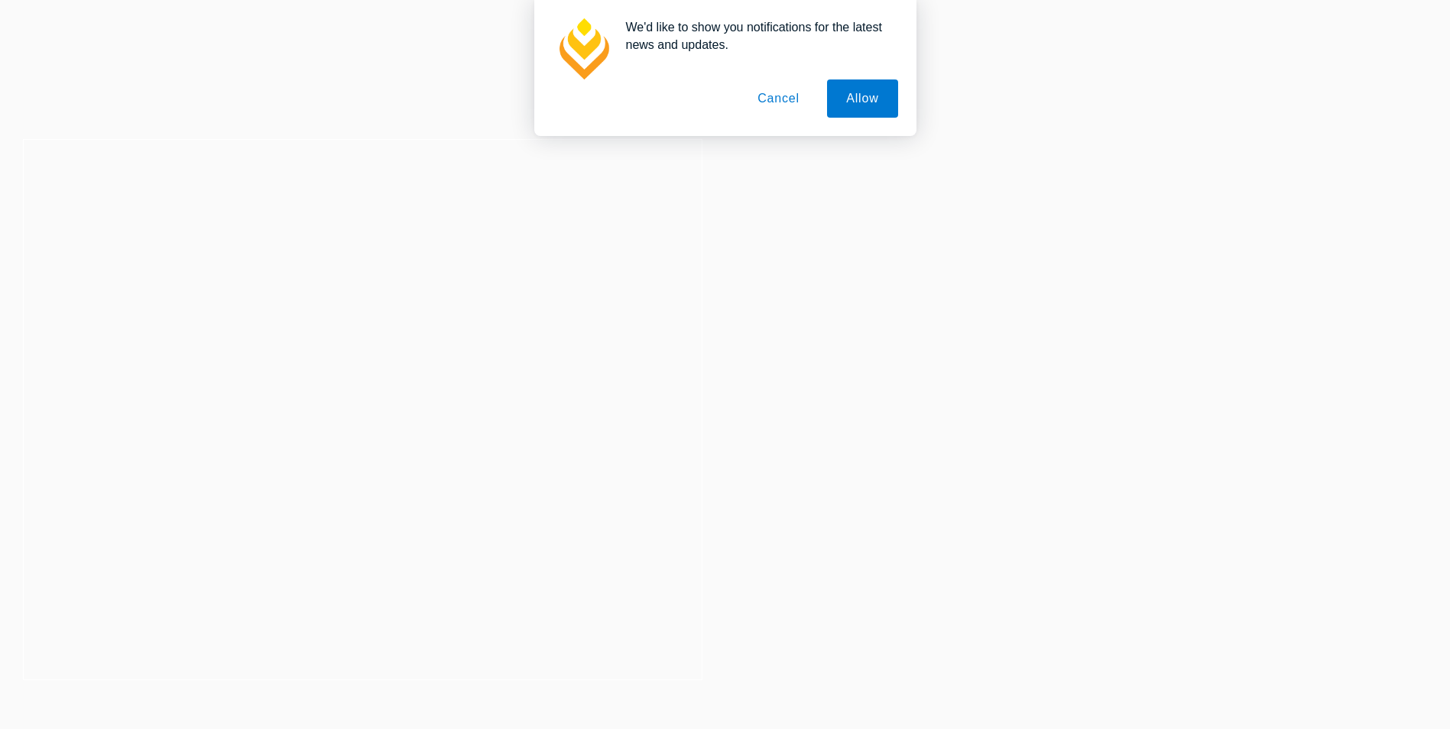
click at [765, 99] on button "Cancel" at bounding box center [778, 98] width 80 height 38
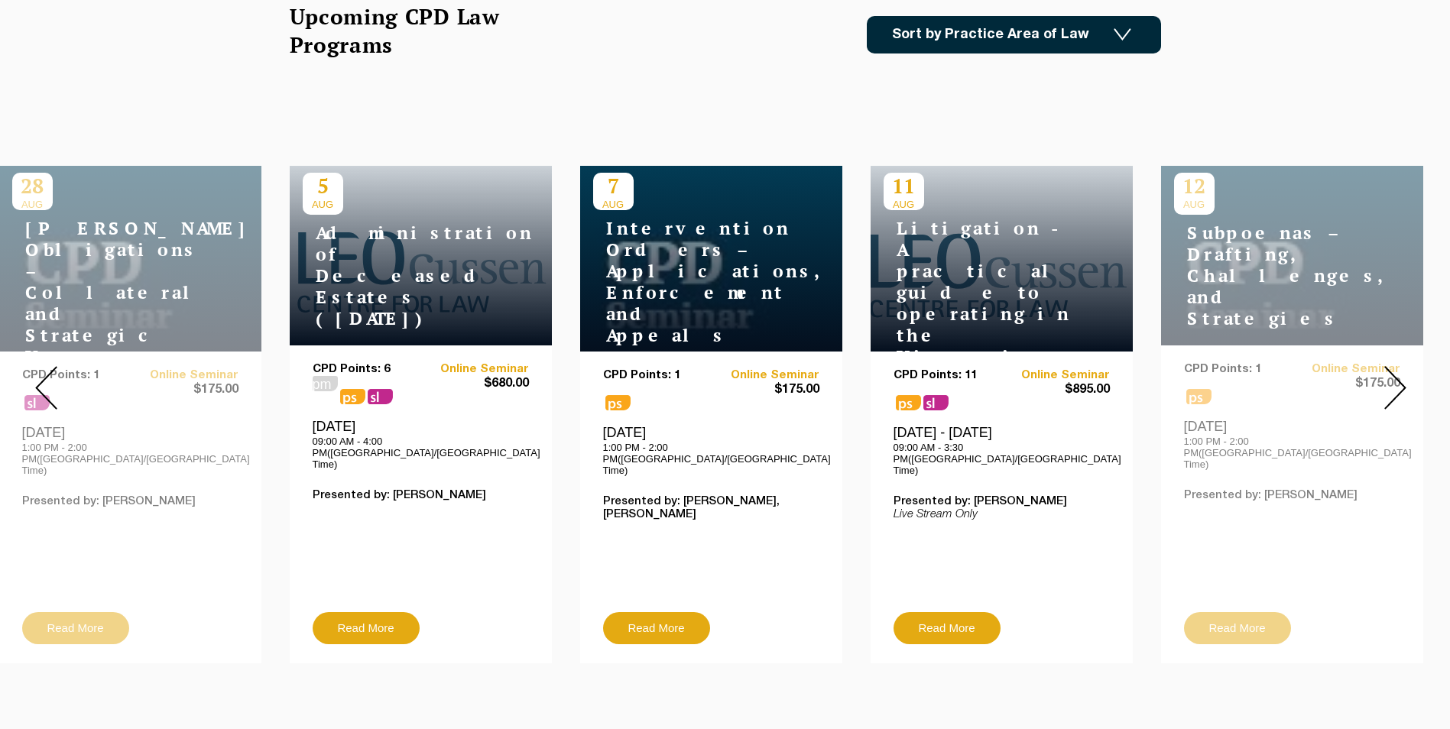
scroll to position [611, 0]
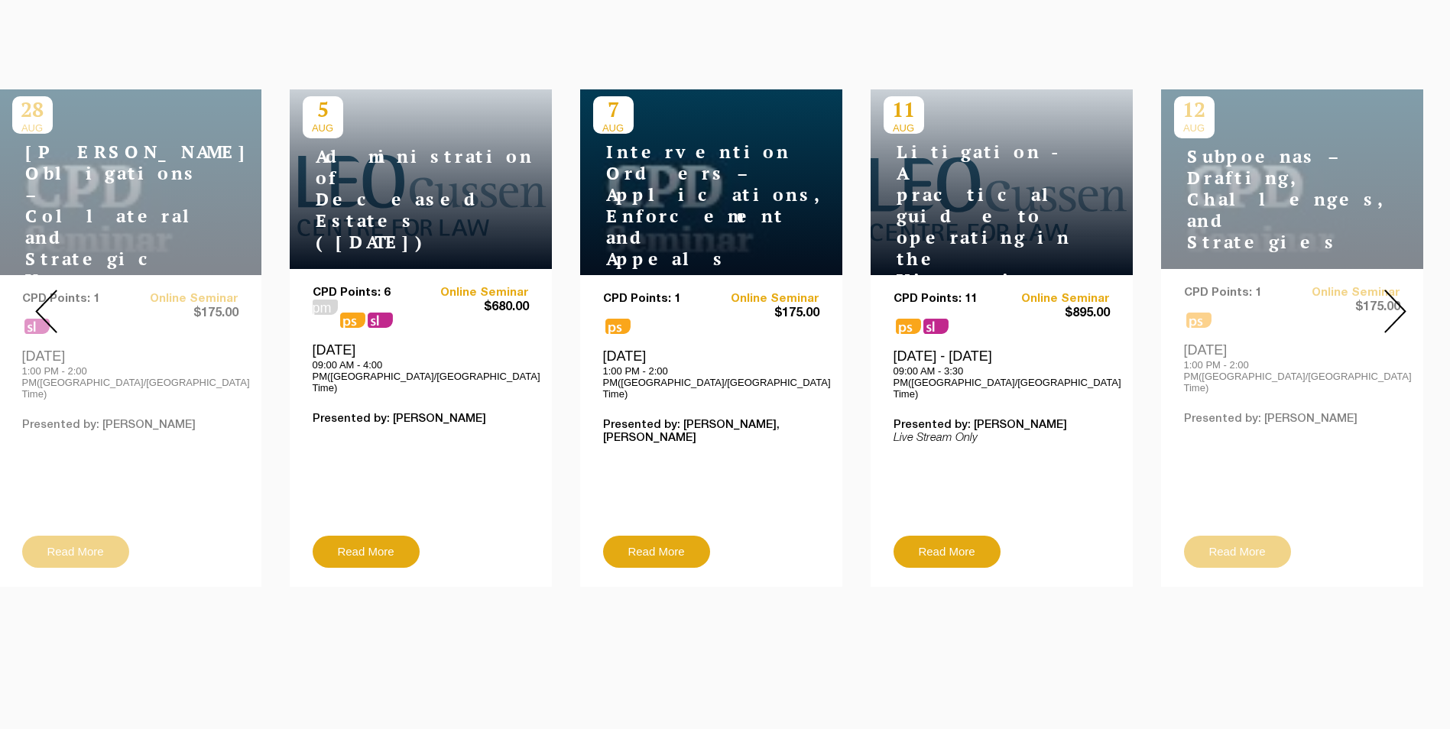
click at [1401, 297] on img at bounding box center [1395, 312] width 22 height 44
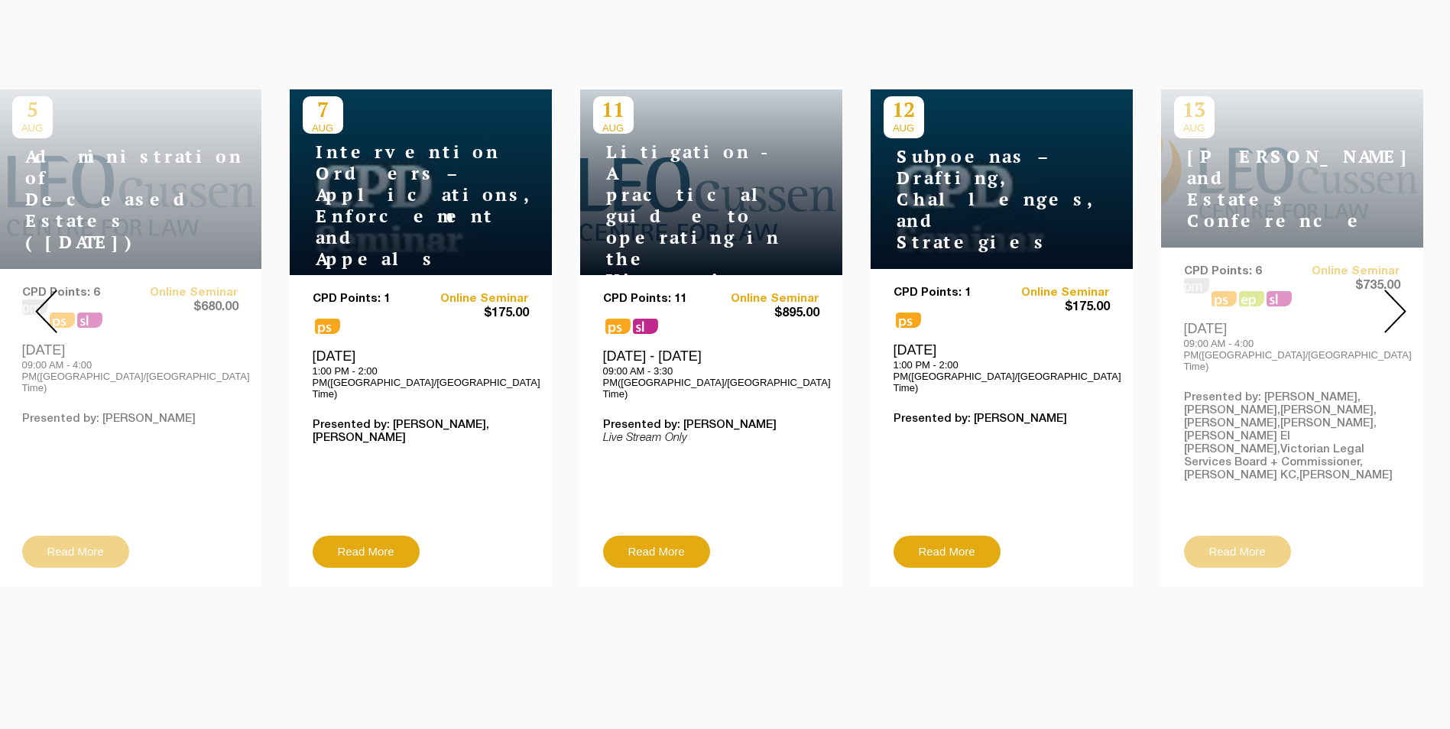
click at [1401, 297] on img at bounding box center [1395, 312] width 22 height 44
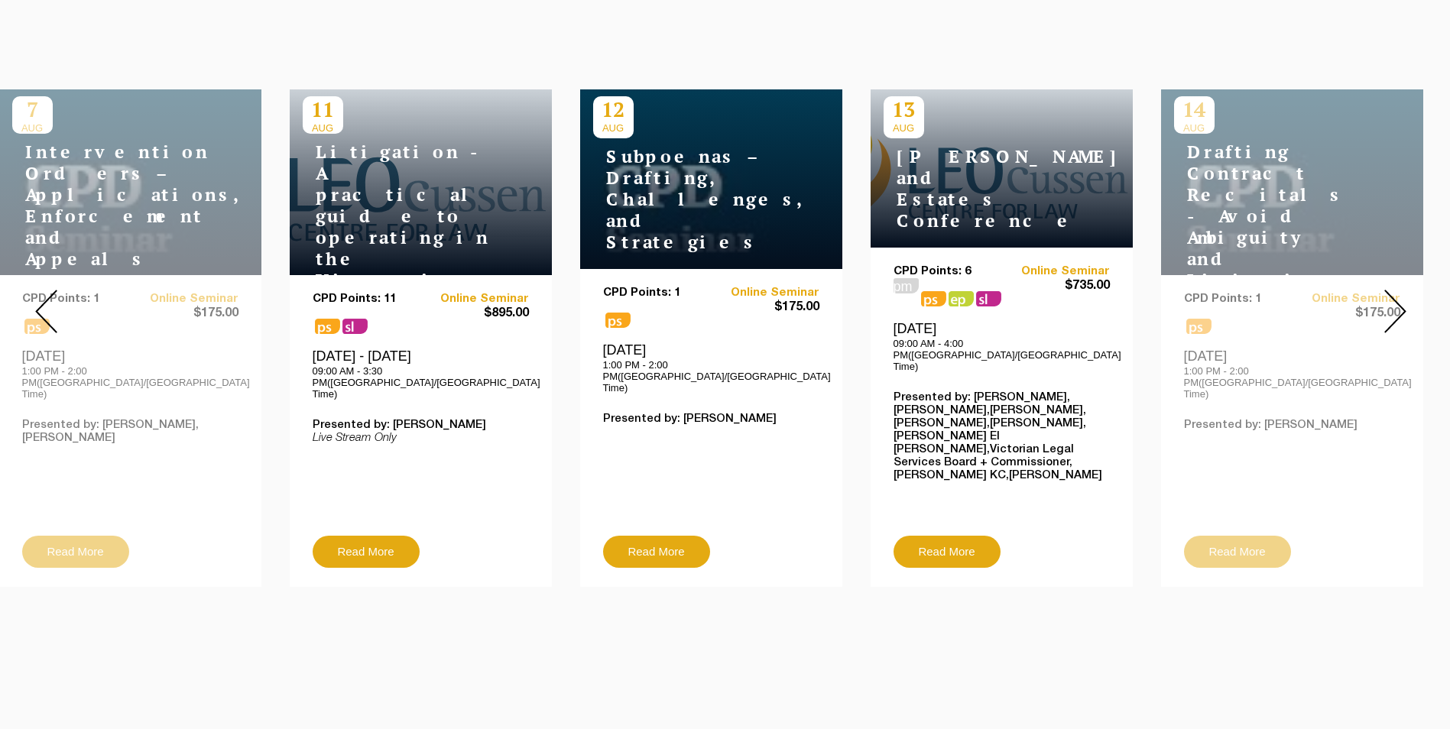
click at [1401, 297] on img at bounding box center [1395, 312] width 22 height 44
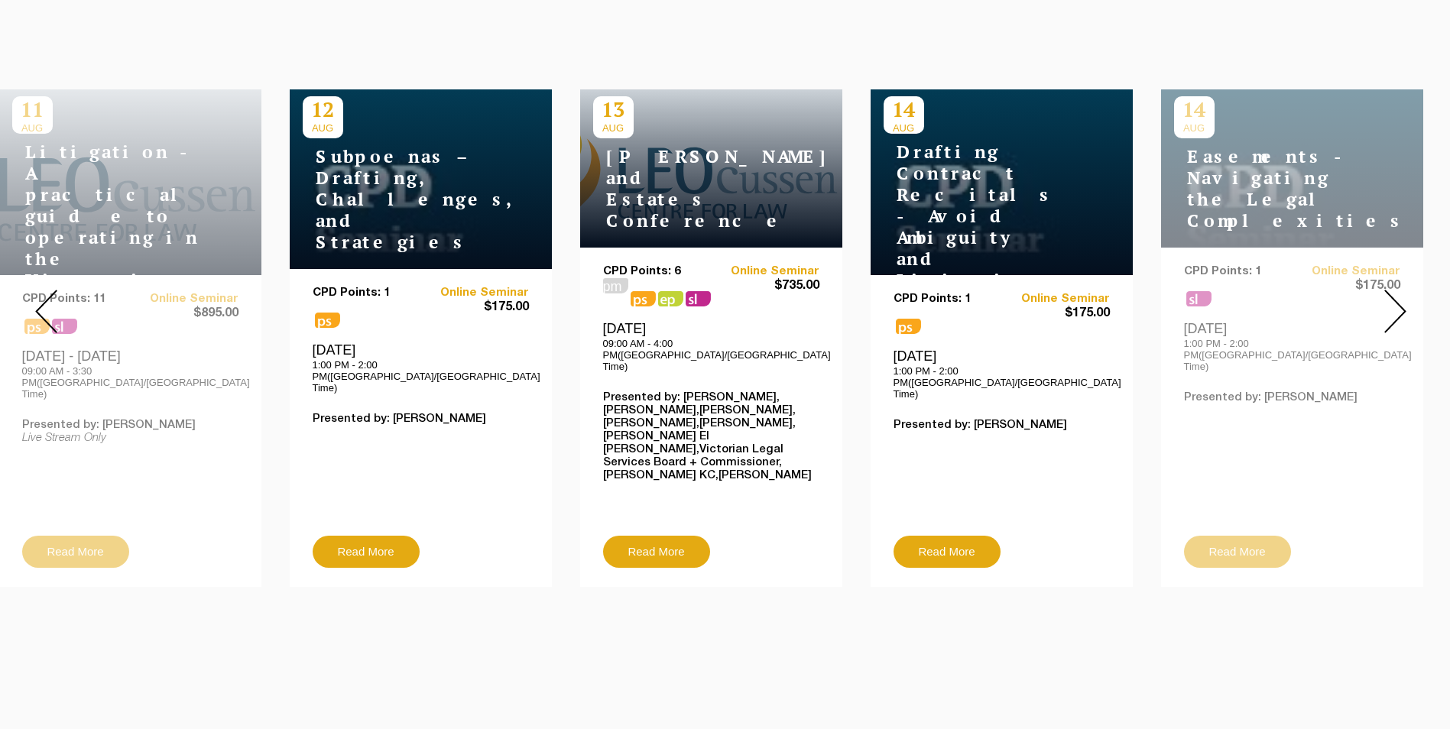
click at [1401, 297] on img at bounding box center [1395, 312] width 22 height 44
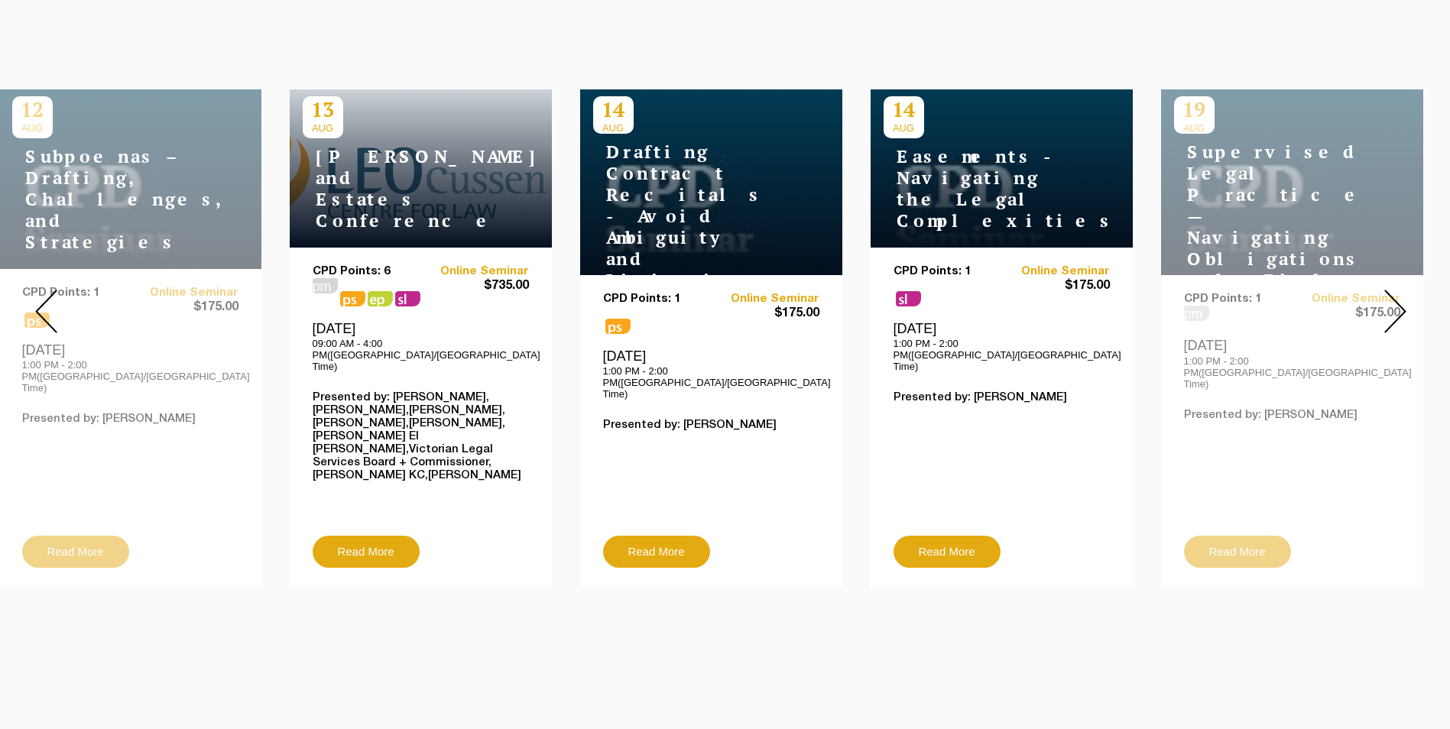
click at [1401, 297] on img at bounding box center [1395, 312] width 22 height 44
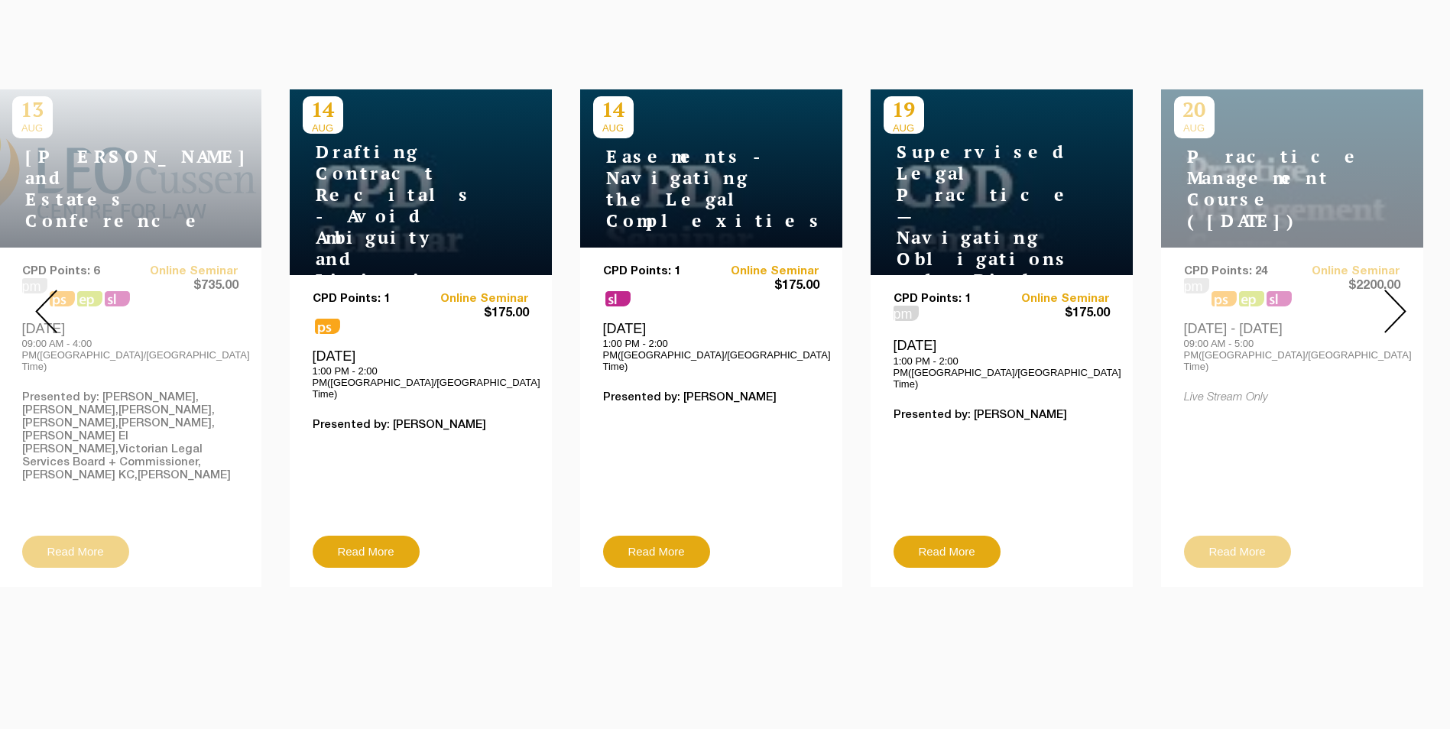
click at [1401, 297] on img at bounding box center [1395, 312] width 22 height 44
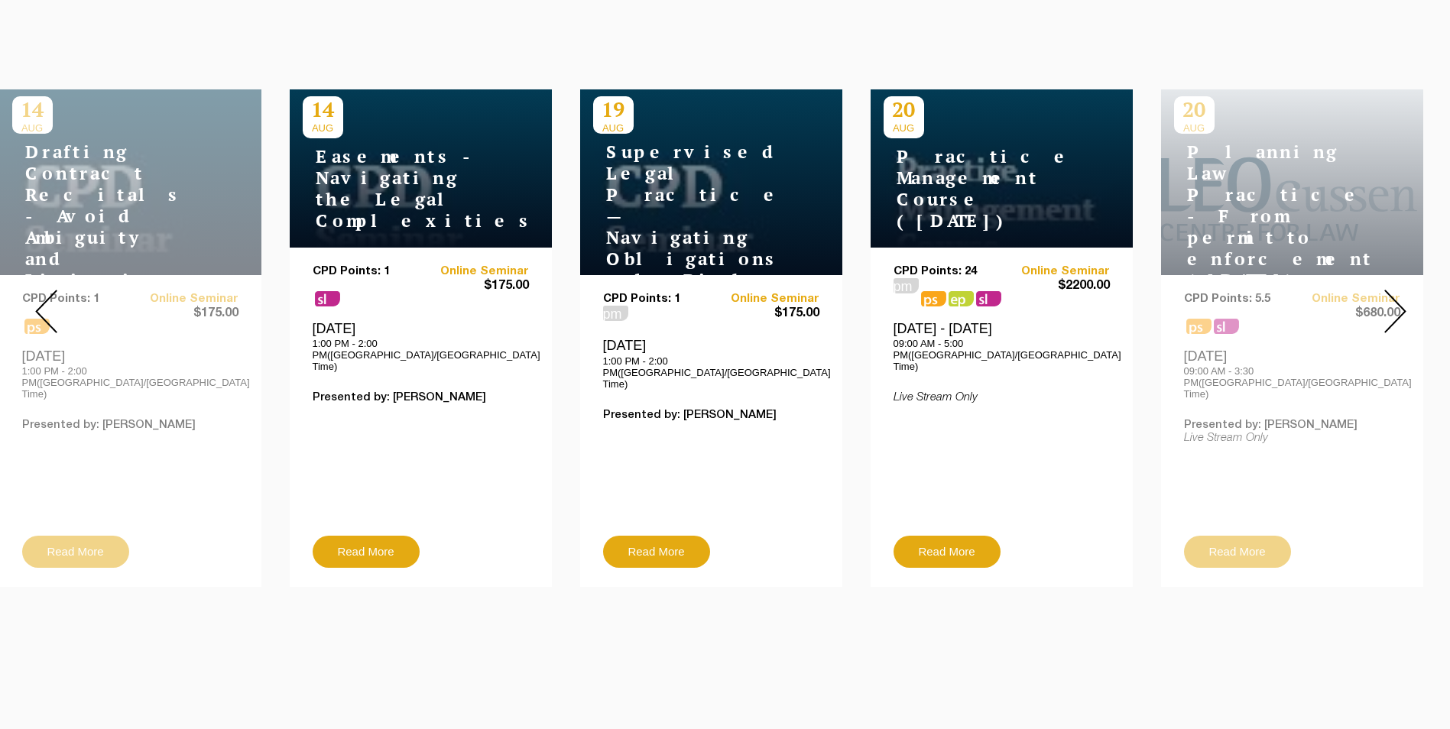
click at [1401, 297] on img at bounding box center [1395, 312] width 22 height 44
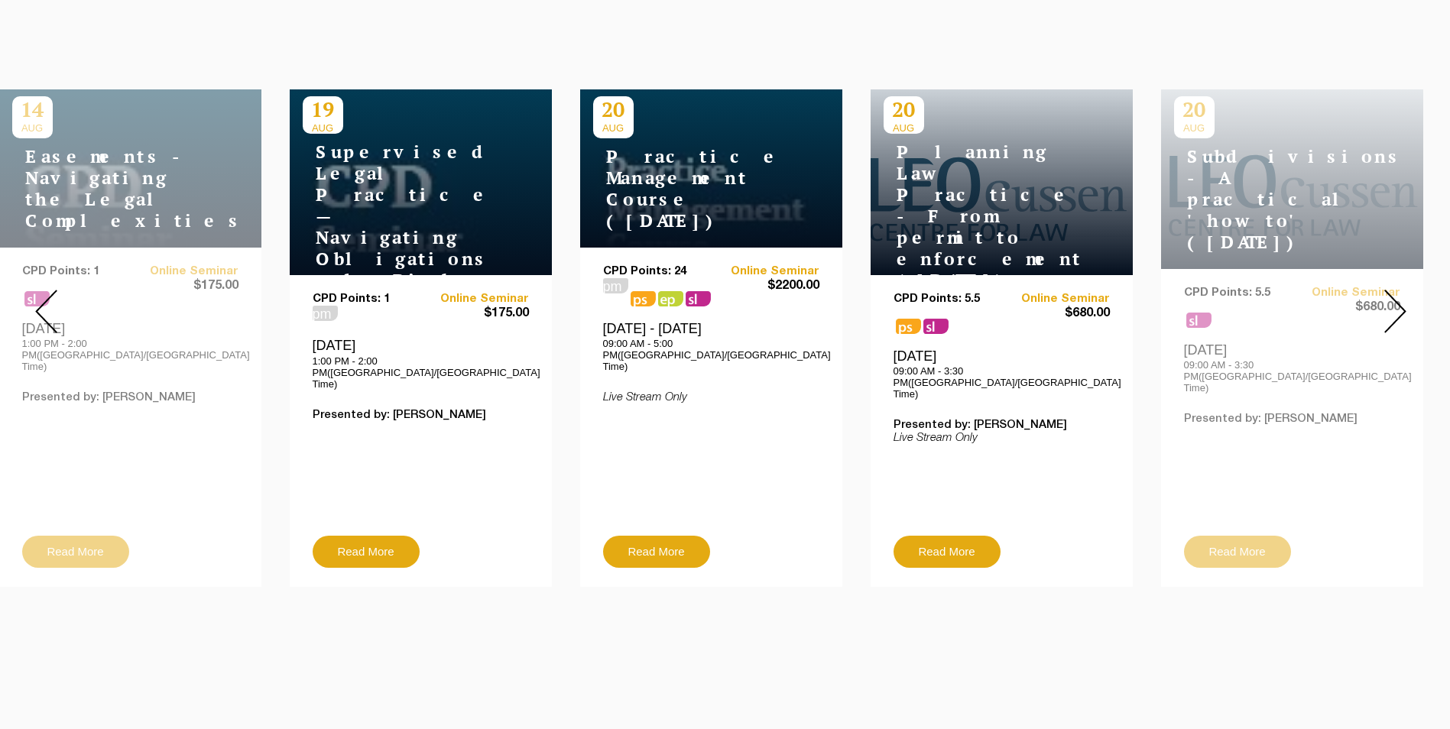
click at [1398, 295] on img at bounding box center [1395, 312] width 22 height 44
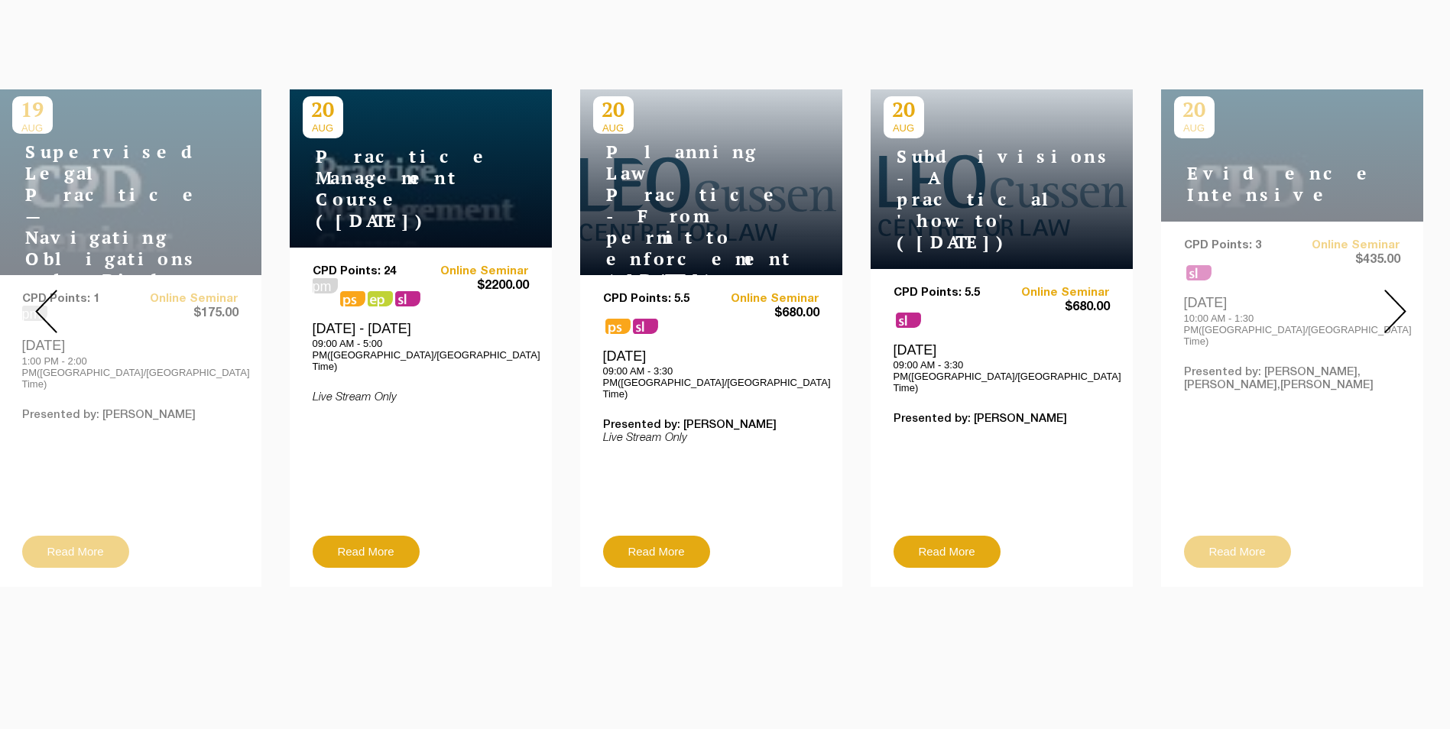
click at [1398, 295] on img at bounding box center [1395, 312] width 22 height 44
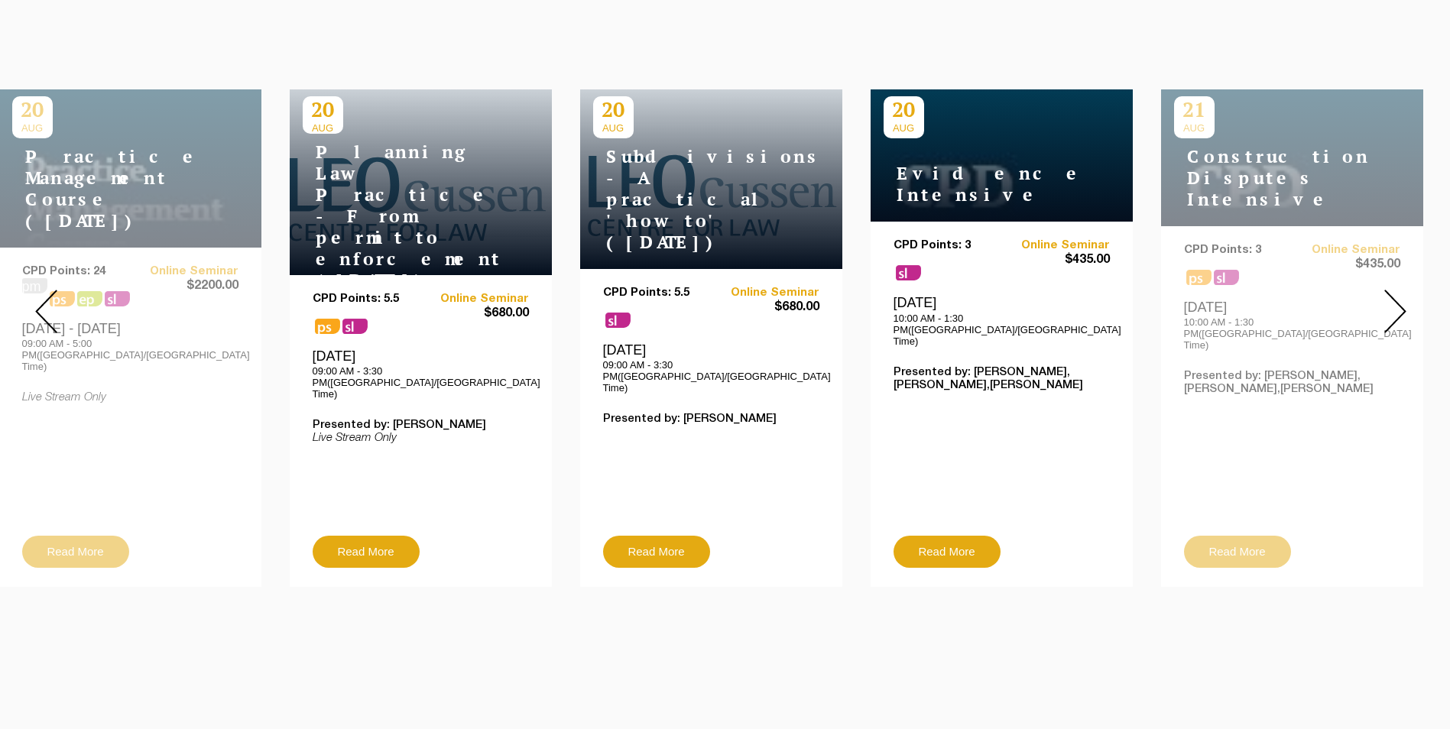
click at [1398, 295] on img at bounding box center [1395, 312] width 22 height 44
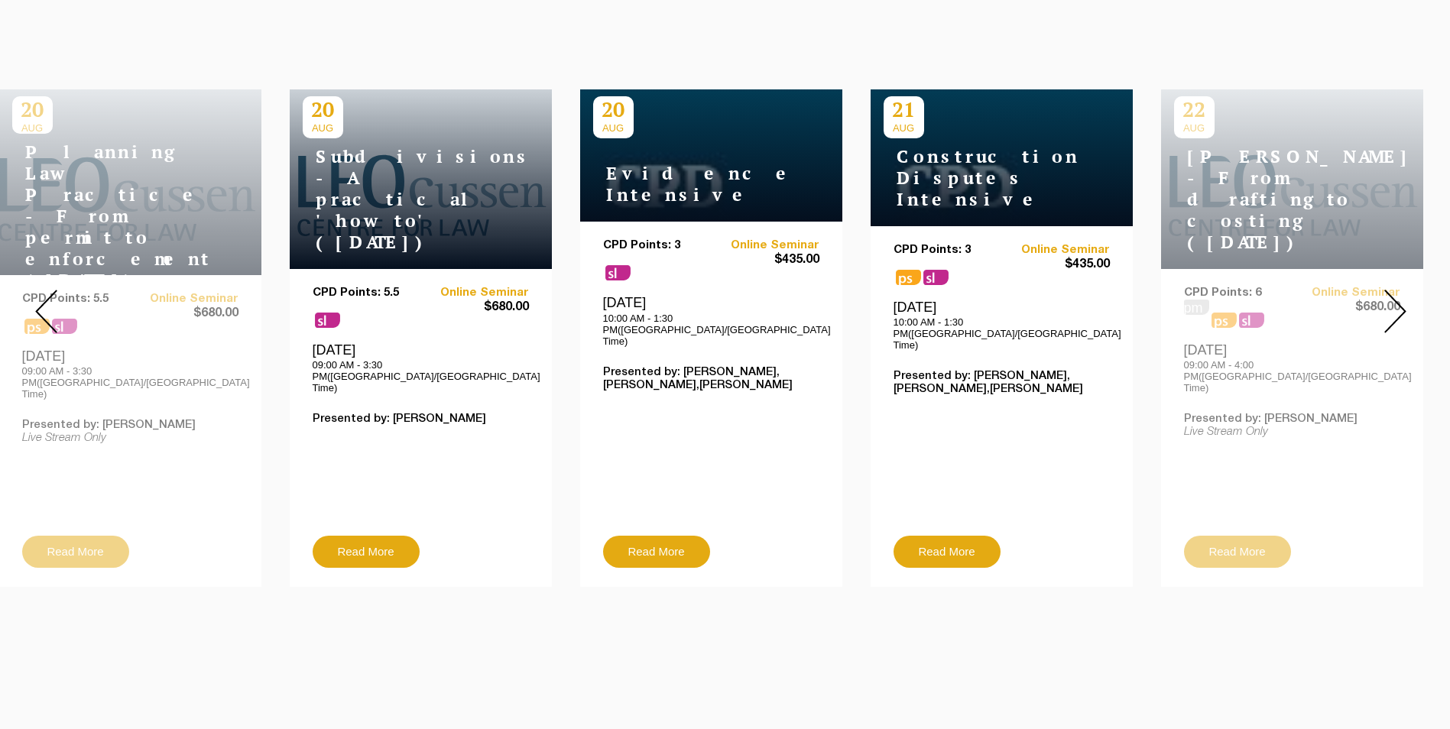
click at [1398, 295] on img at bounding box center [1395, 312] width 22 height 44
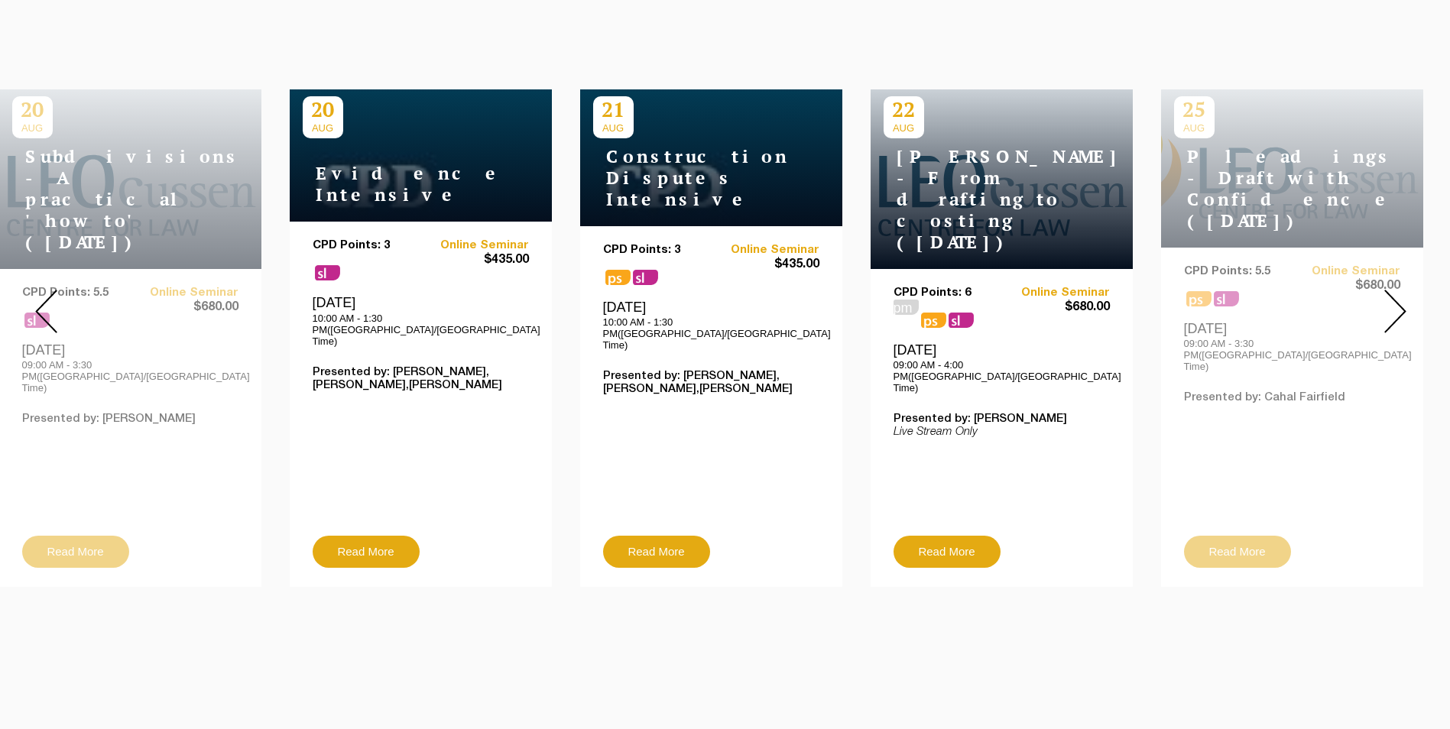
click at [1398, 295] on img at bounding box center [1395, 312] width 22 height 44
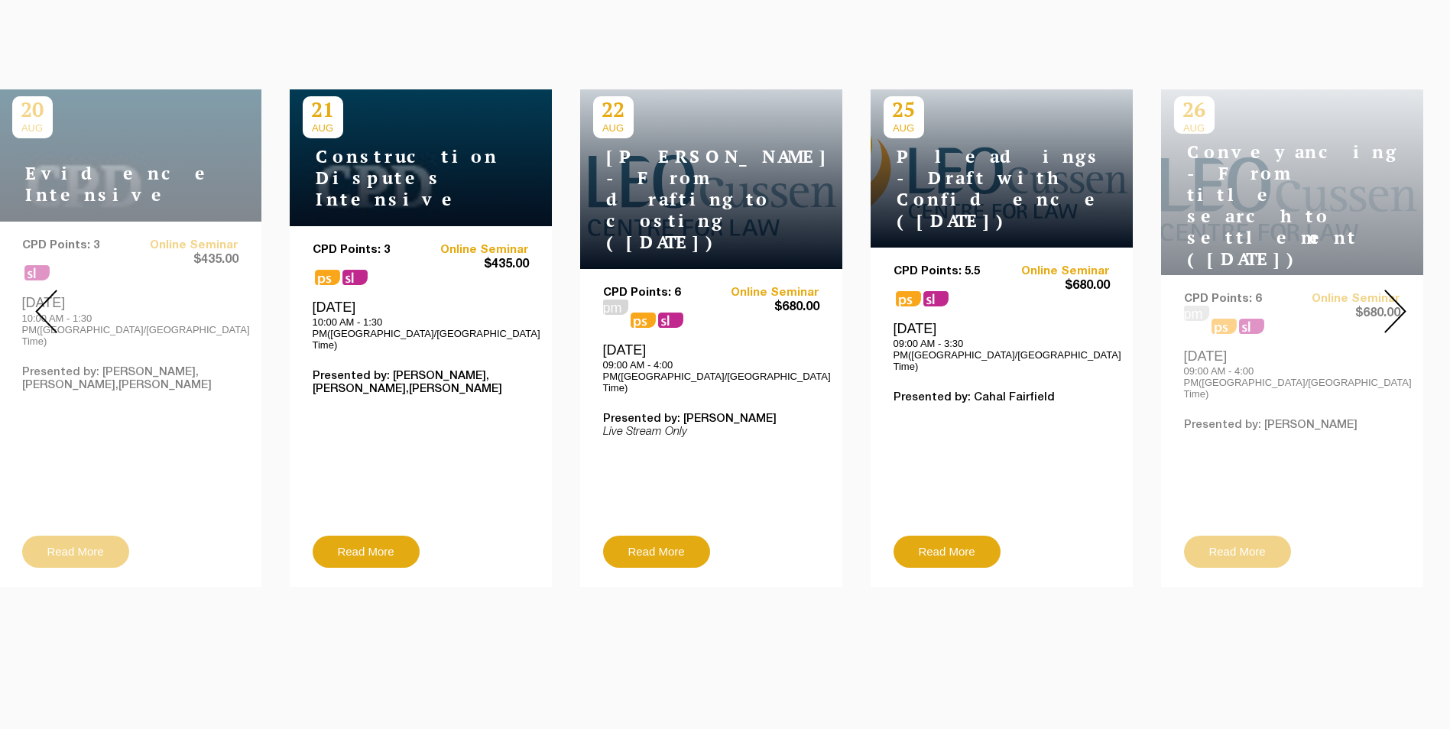
click at [1398, 295] on img at bounding box center [1395, 312] width 22 height 44
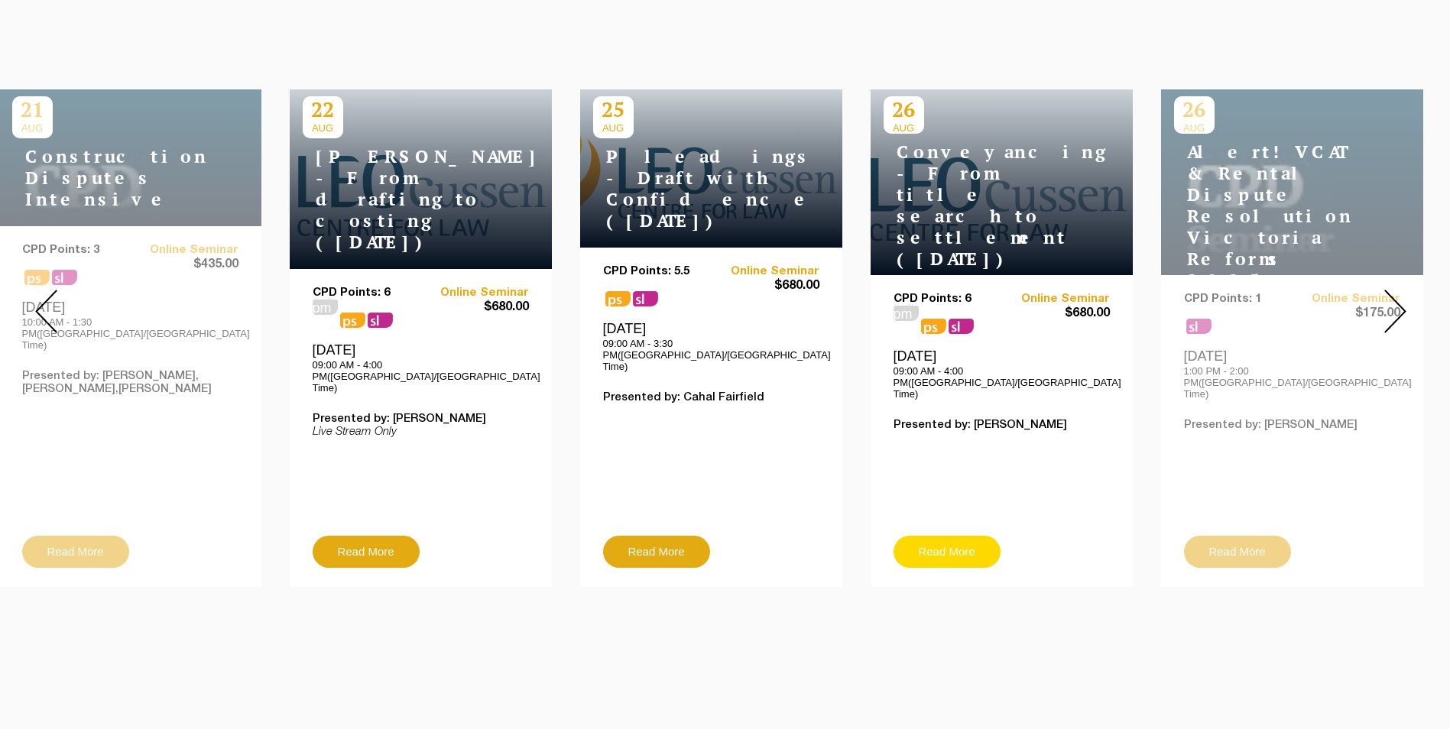
click at [978, 536] on link "Read More" at bounding box center [947, 552] width 107 height 32
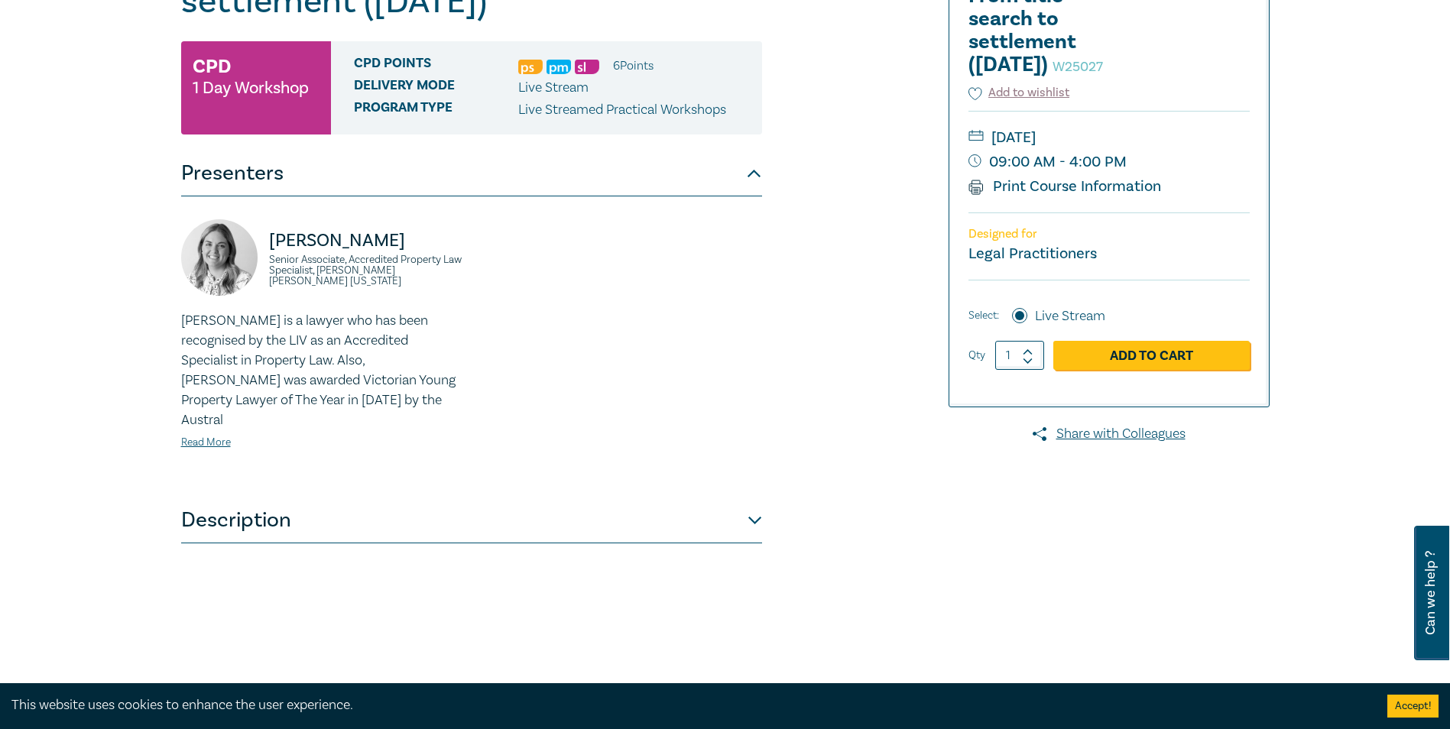
scroll to position [76, 0]
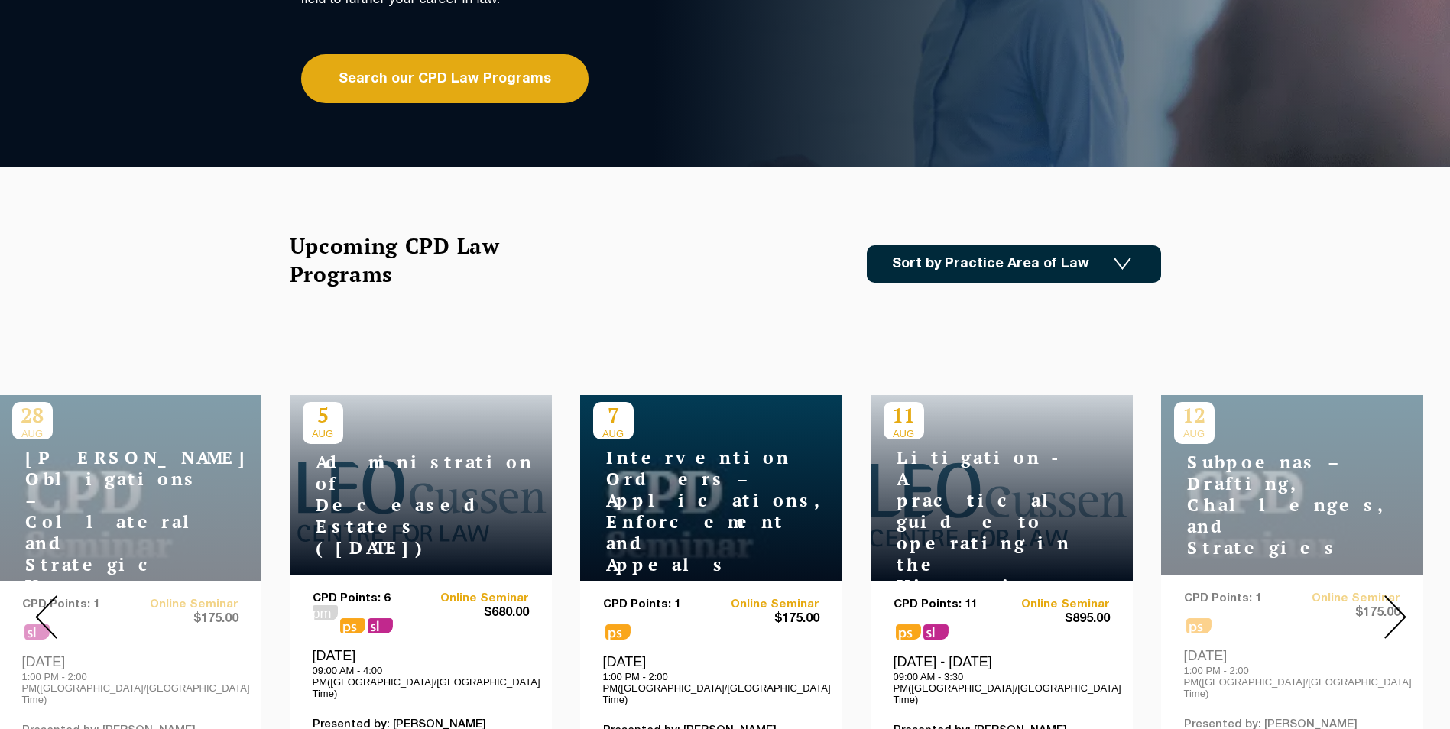
scroll to position [459, 0]
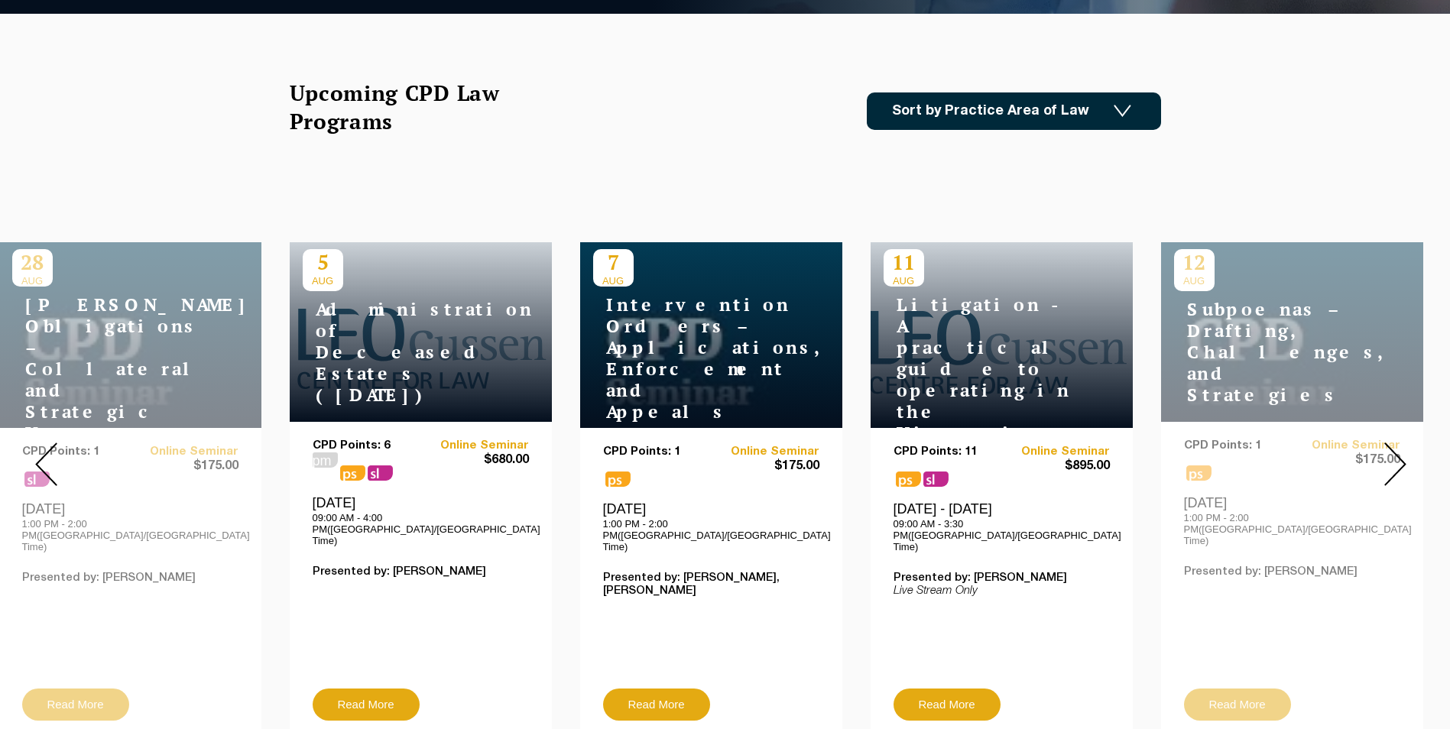
click at [1399, 456] on img at bounding box center [1395, 465] width 22 height 44
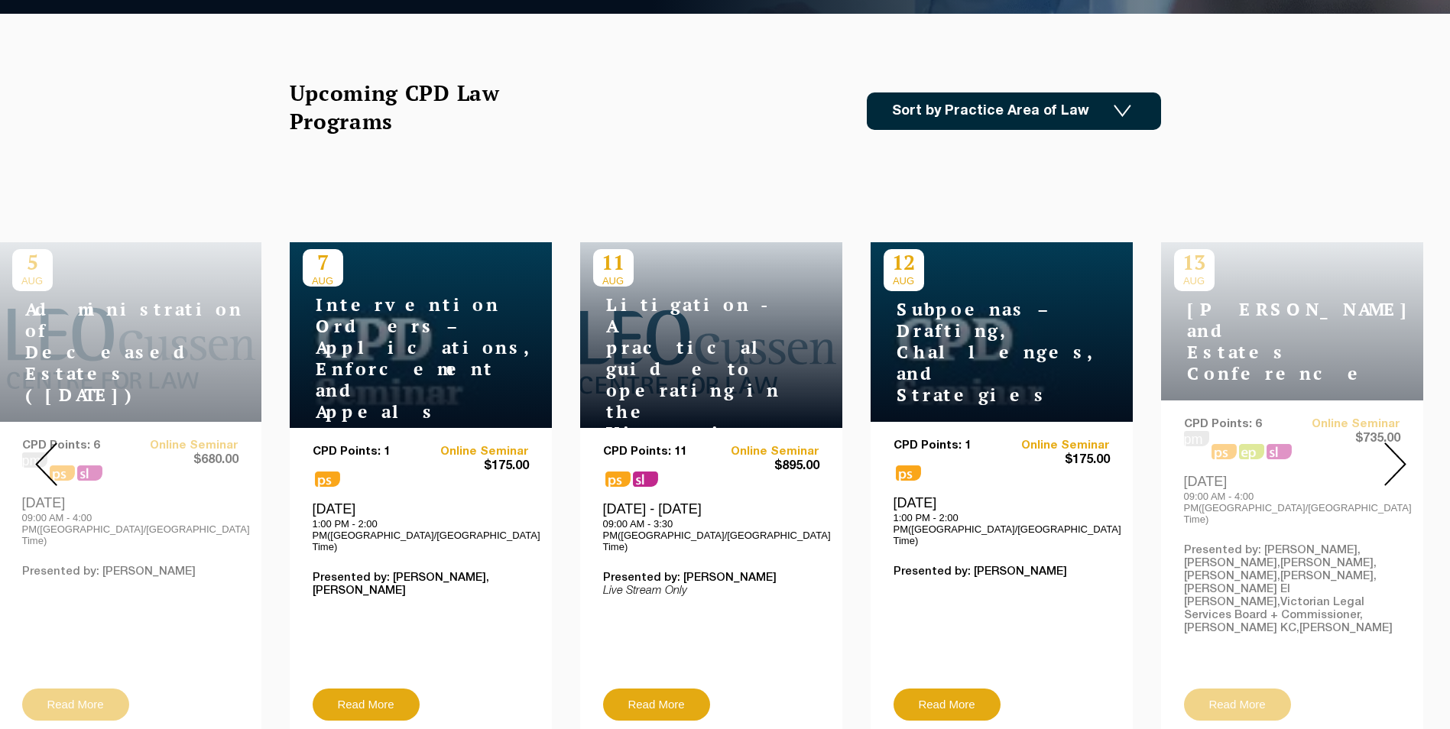
click at [1394, 449] on img at bounding box center [1395, 465] width 22 height 44
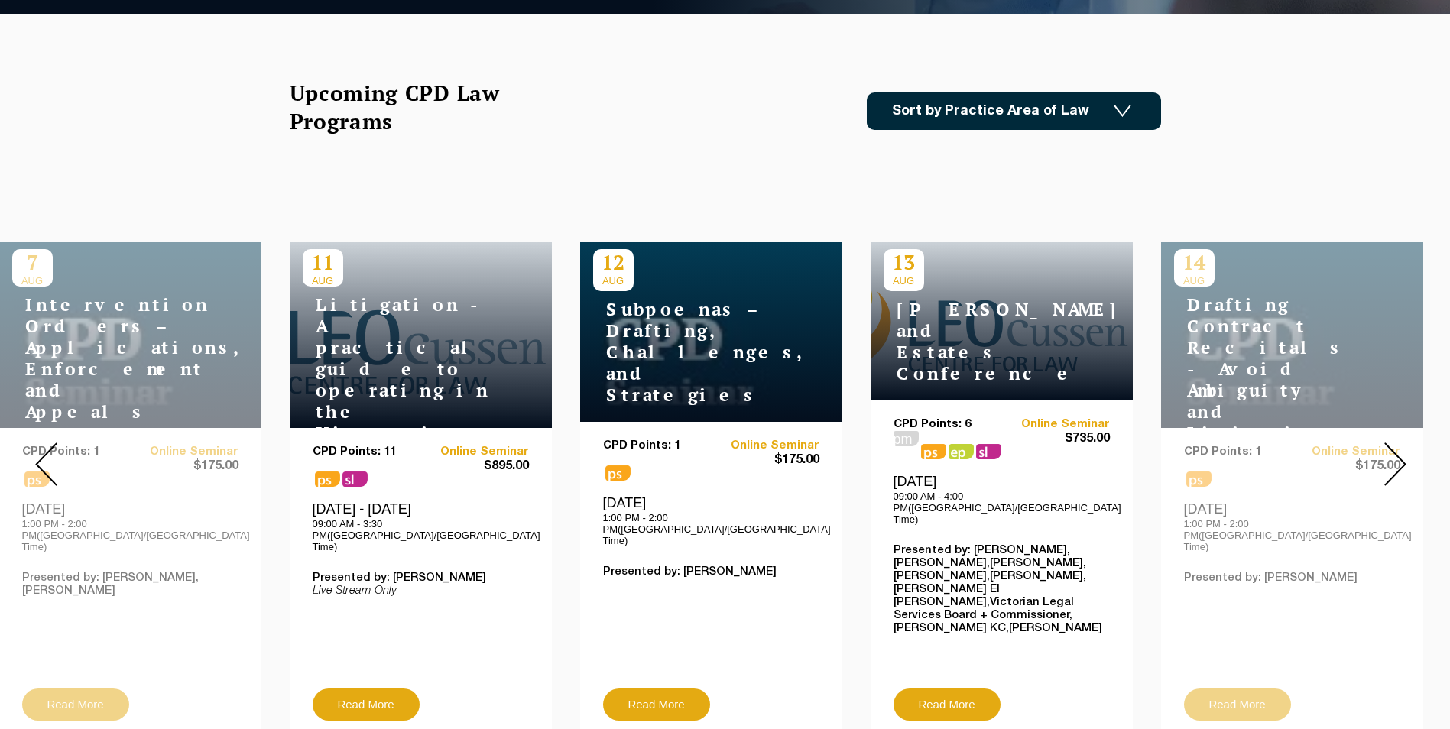
click at [1392, 449] on img at bounding box center [1395, 465] width 22 height 44
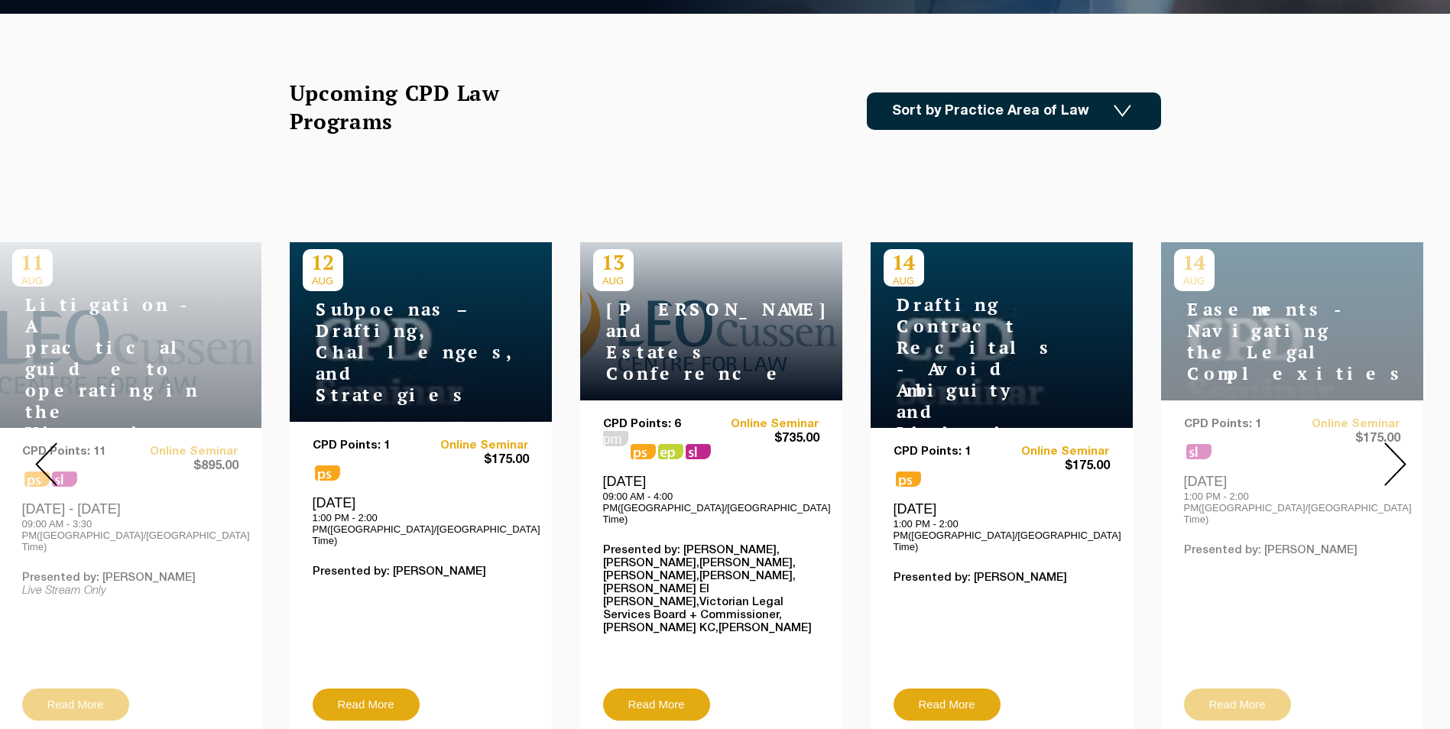
click at [1392, 449] on img at bounding box center [1395, 465] width 22 height 44
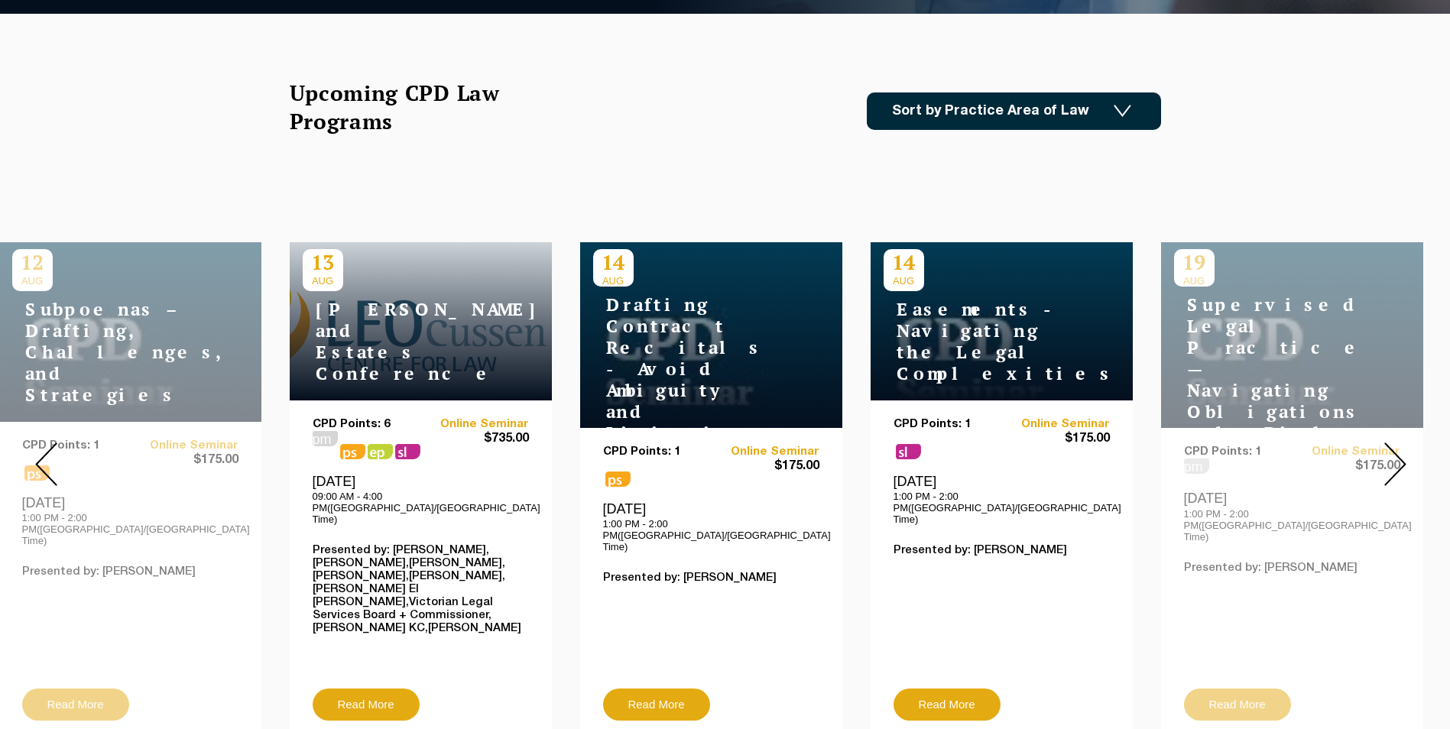
click at [1403, 447] on img at bounding box center [1395, 465] width 22 height 44
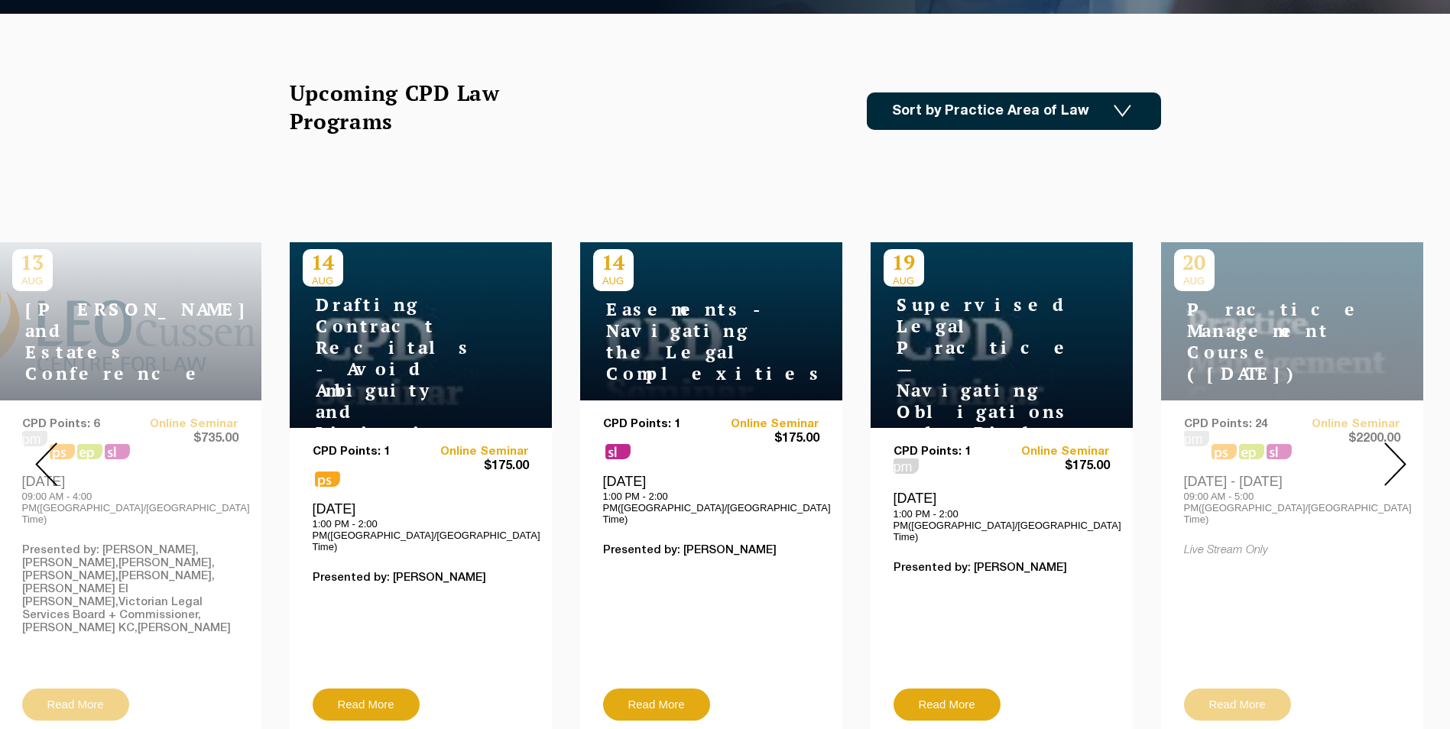
click at [1404, 447] on img at bounding box center [1395, 465] width 22 height 44
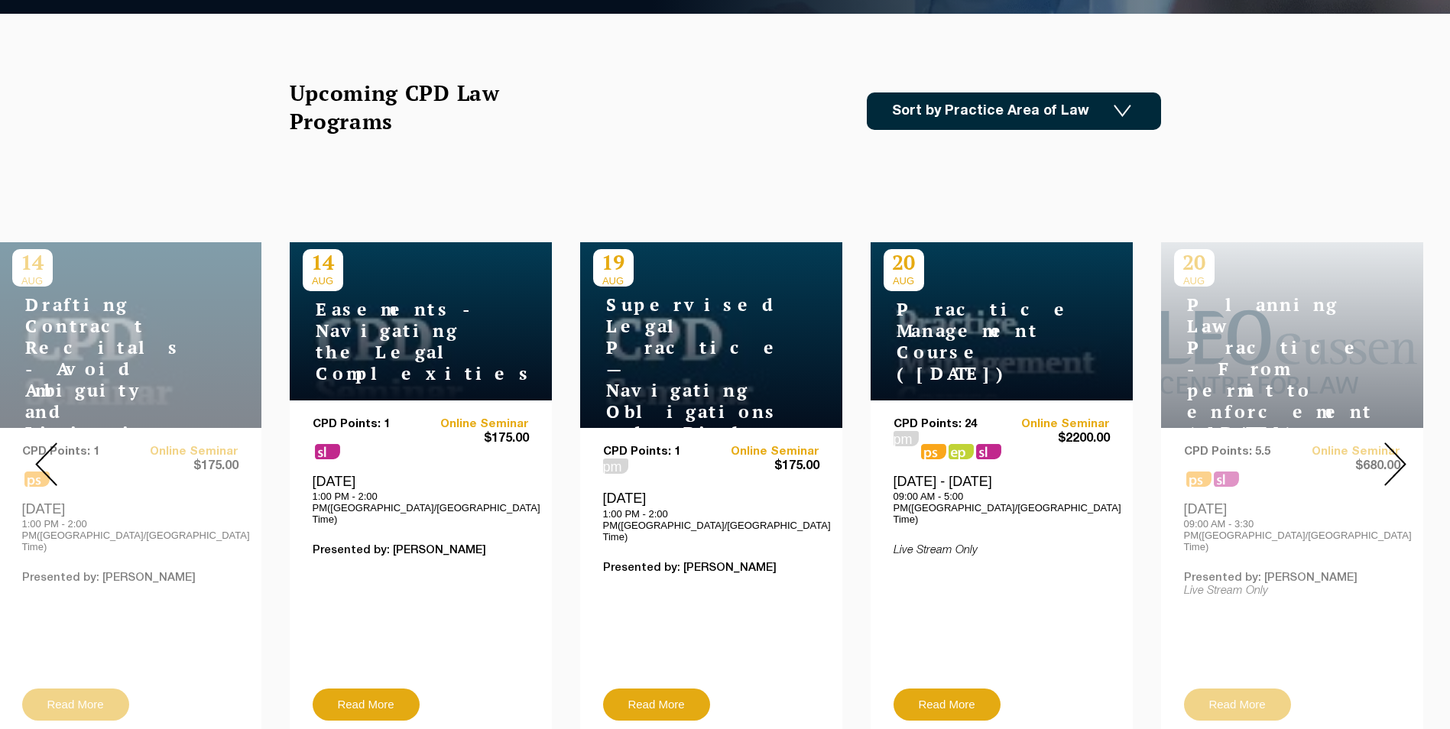
click at [1404, 447] on img at bounding box center [1395, 465] width 22 height 44
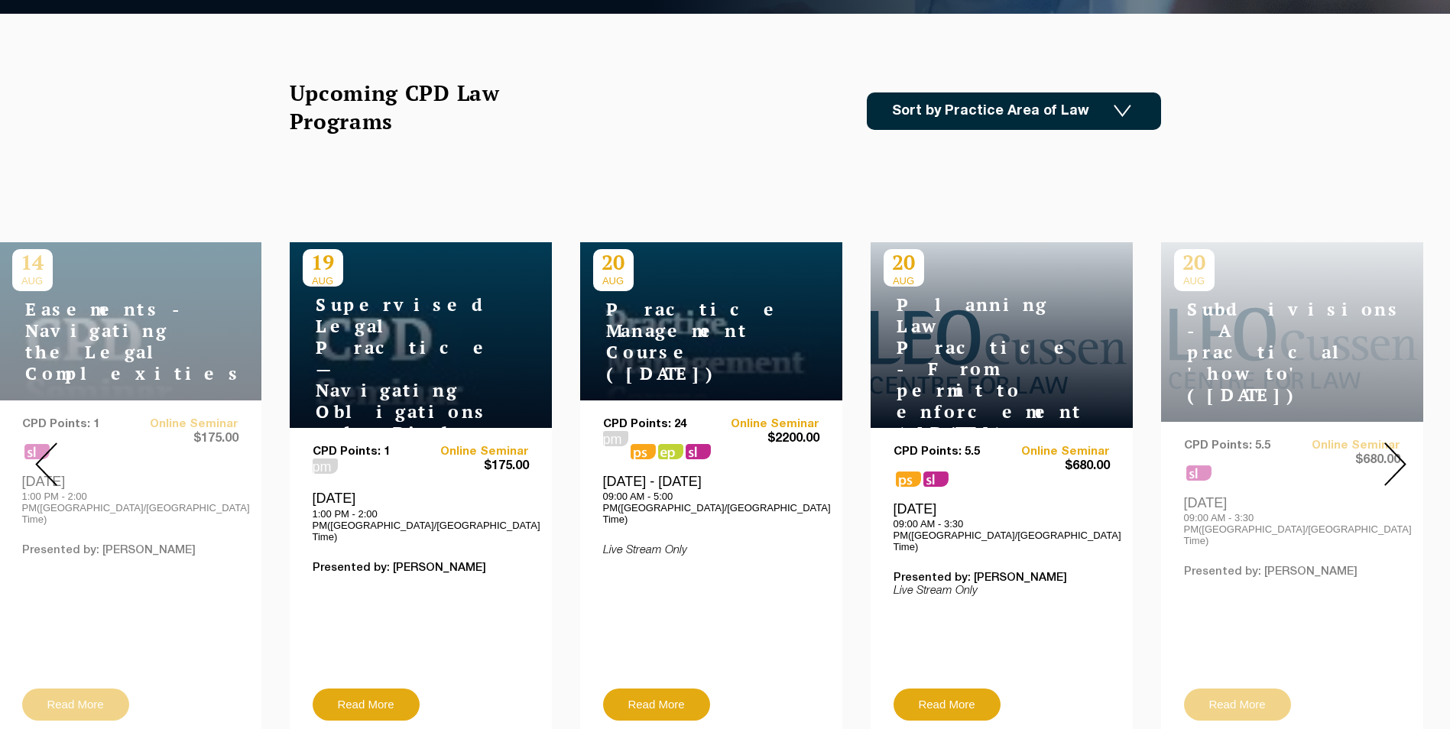
click at [1404, 447] on img at bounding box center [1395, 465] width 22 height 44
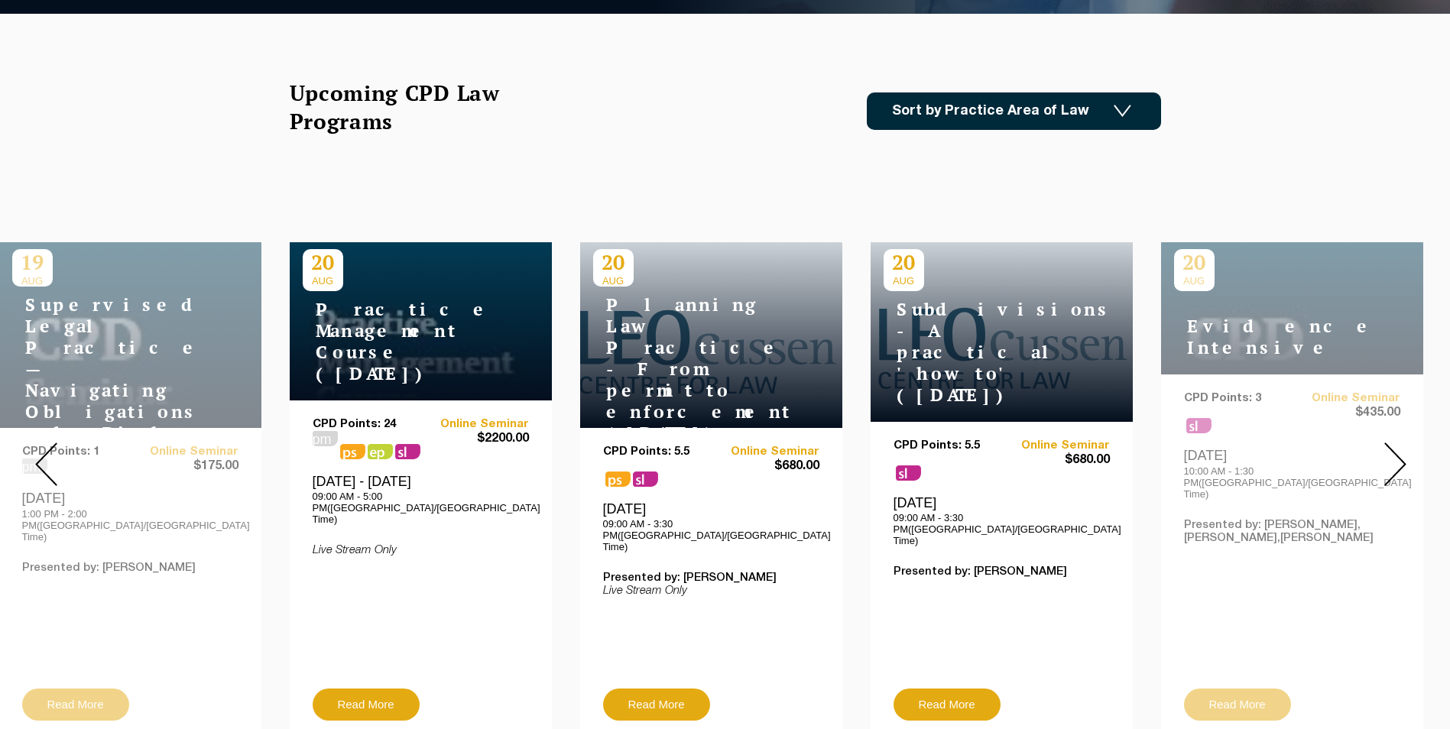
click at [1404, 447] on img at bounding box center [1395, 465] width 22 height 44
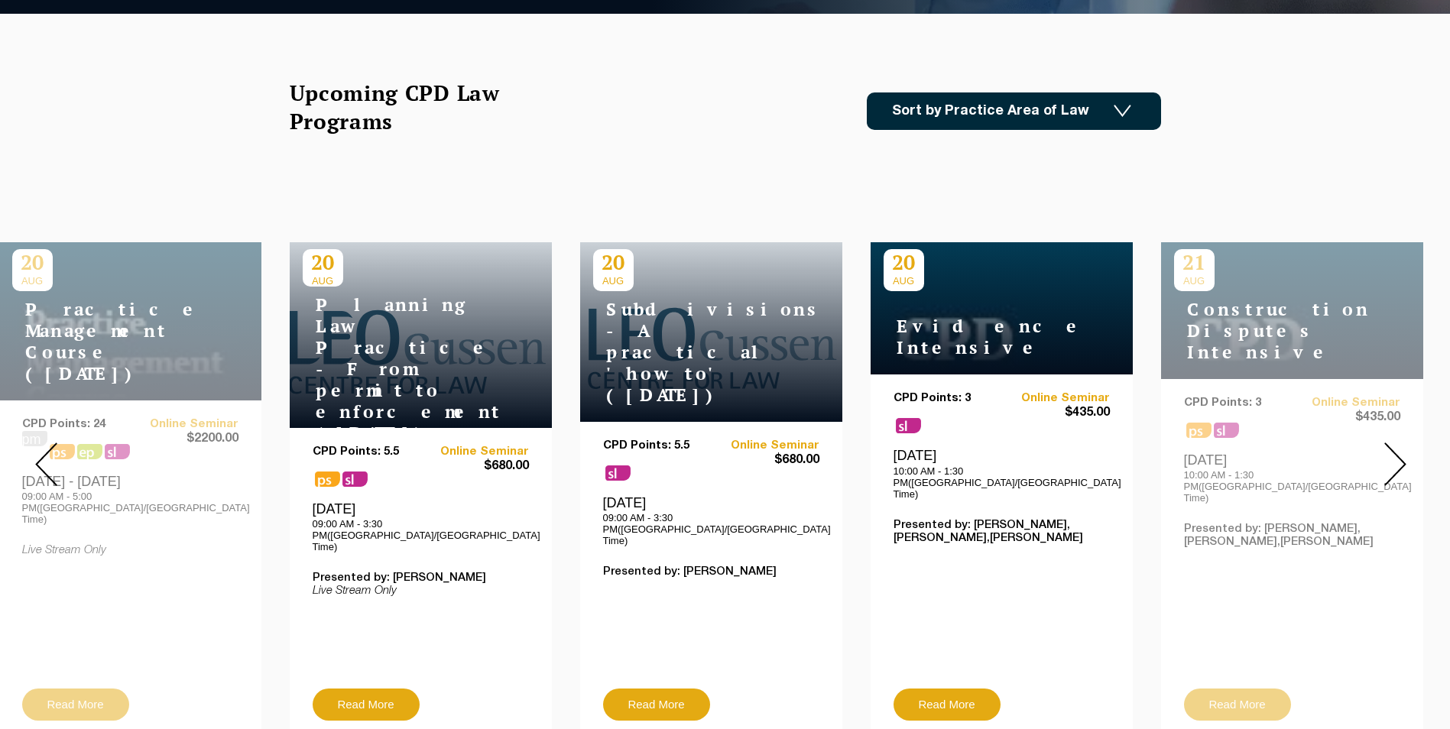
click at [1404, 447] on img at bounding box center [1395, 465] width 22 height 44
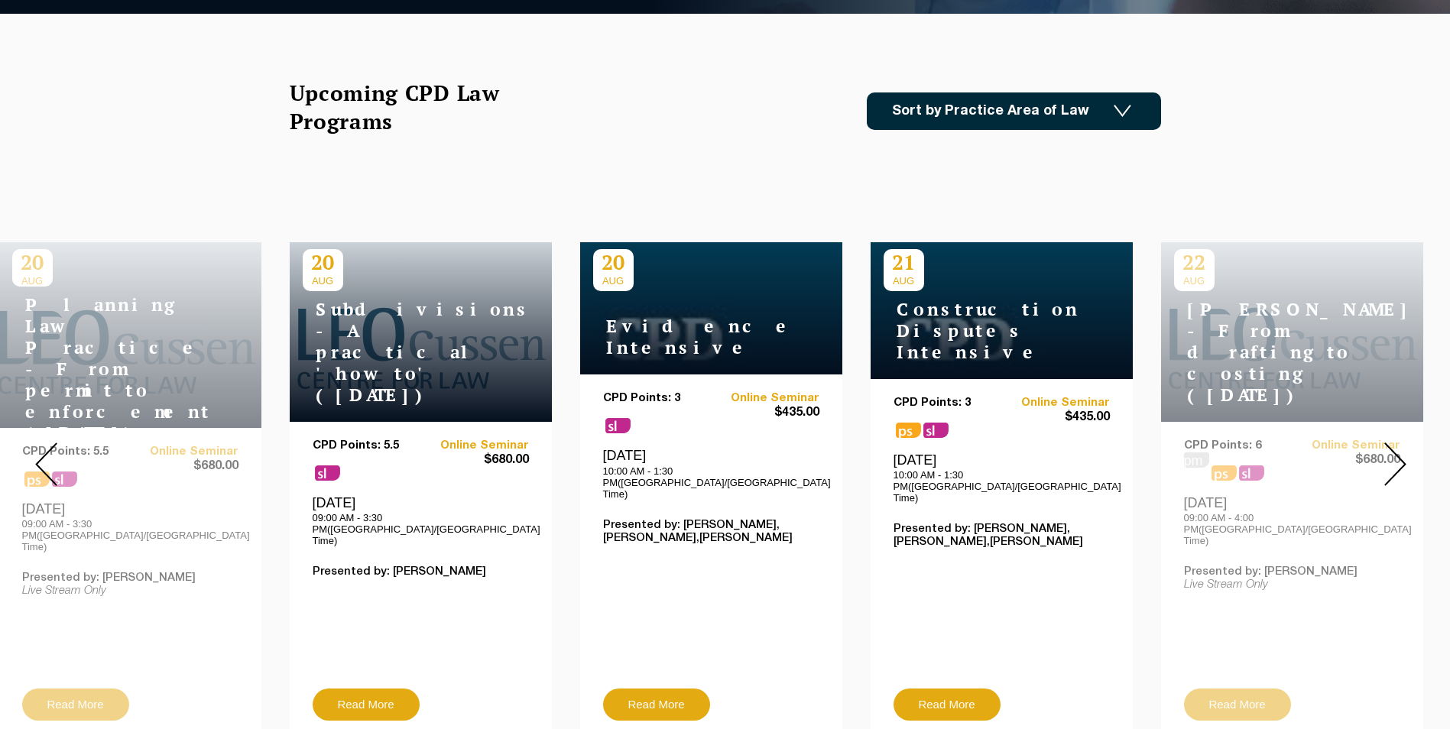
click at [1404, 447] on img at bounding box center [1395, 465] width 22 height 44
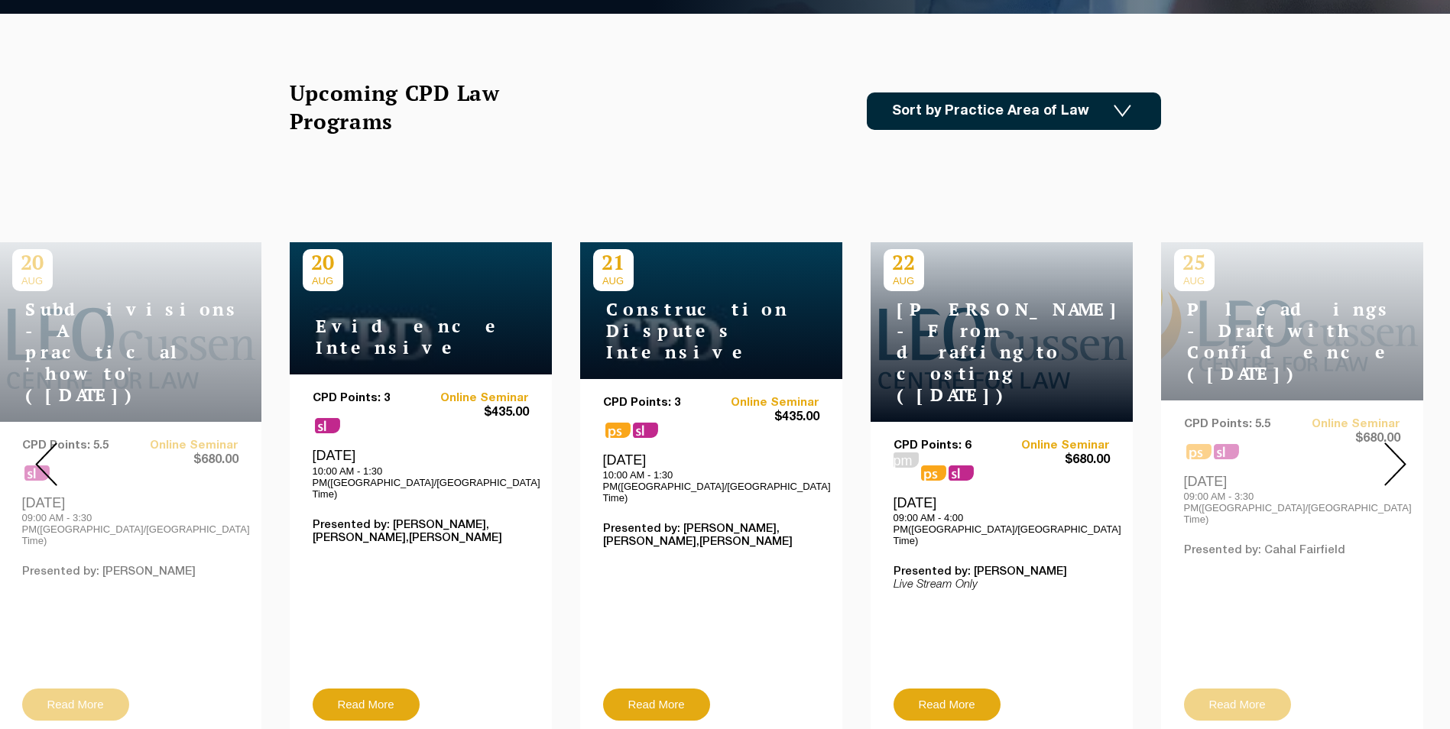
click at [1404, 447] on img at bounding box center [1395, 465] width 22 height 44
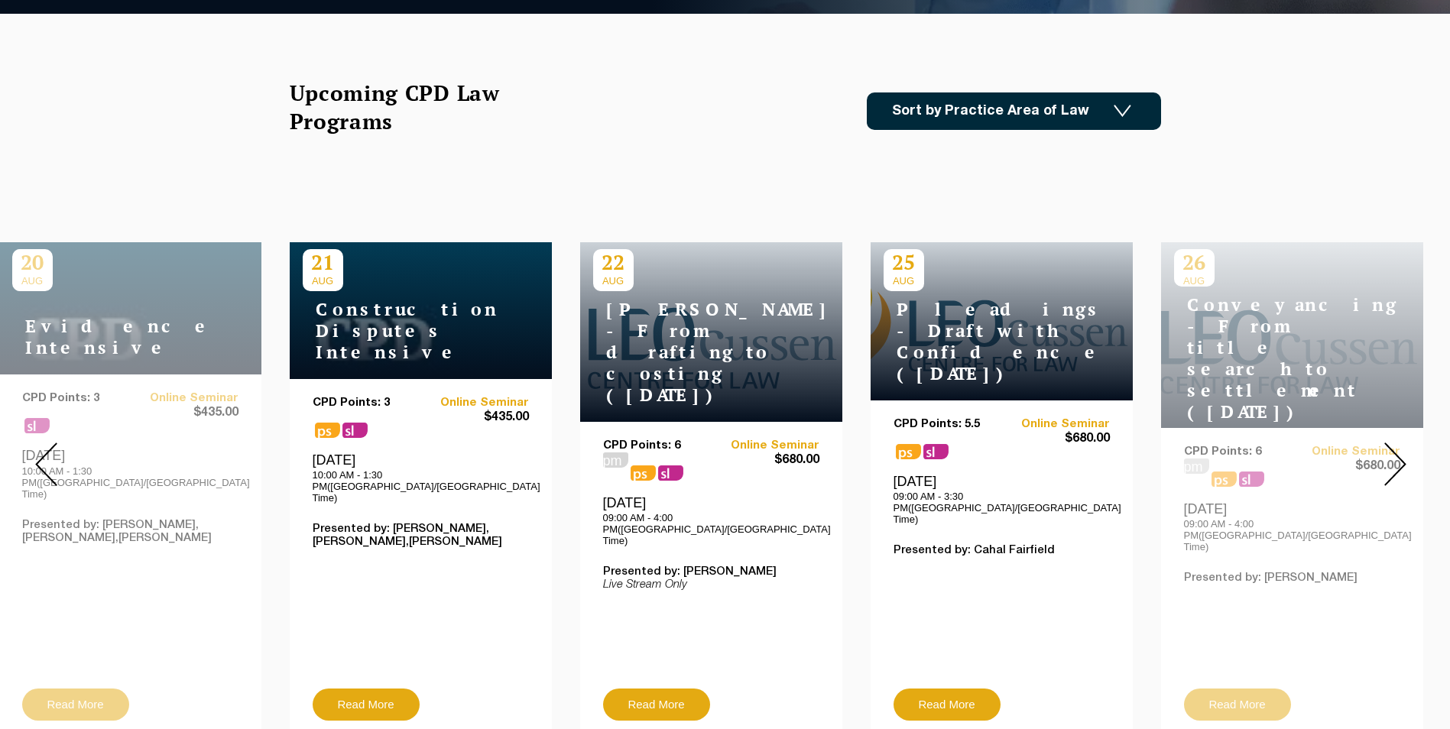
click at [1397, 444] on img at bounding box center [1395, 465] width 22 height 44
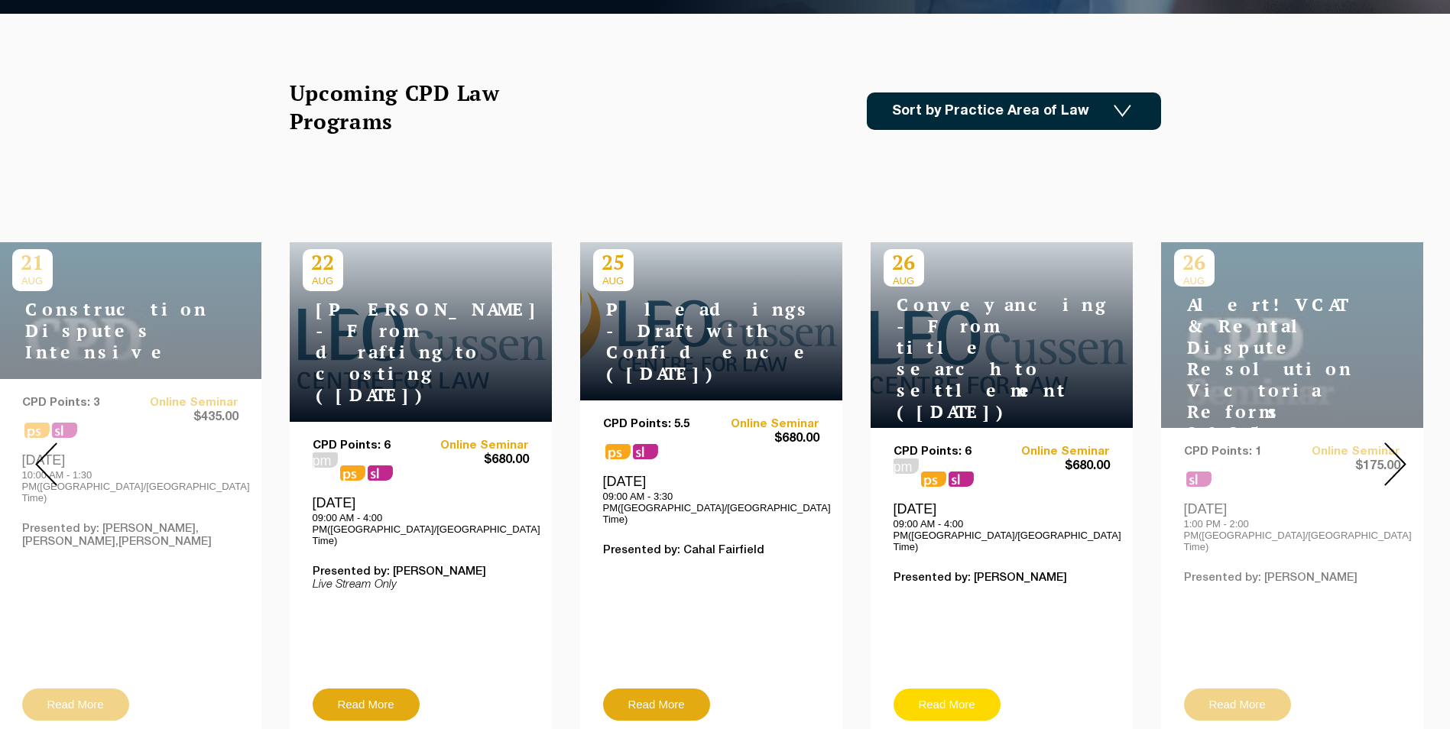
click at [922, 689] on link "Read More" at bounding box center [947, 705] width 107 height 32
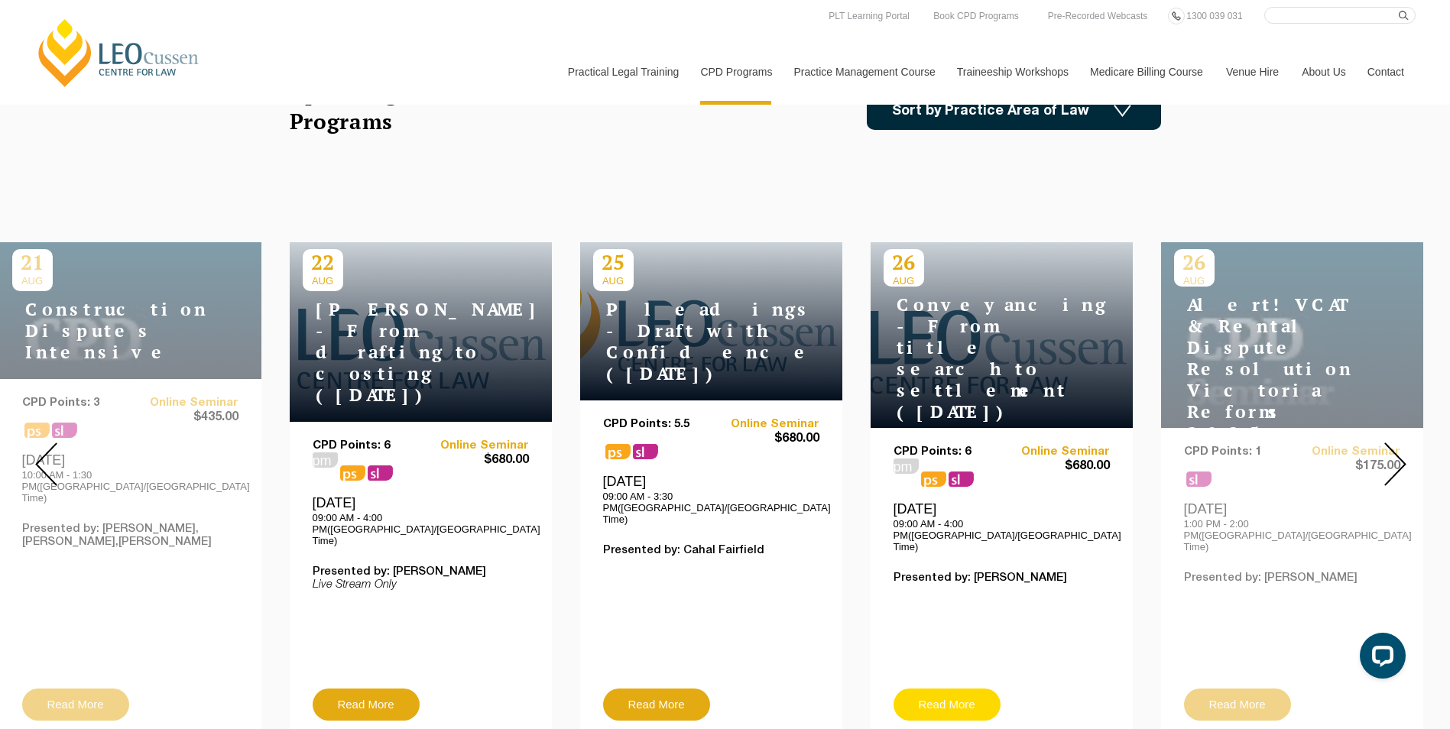
scroll to position [0, 0]
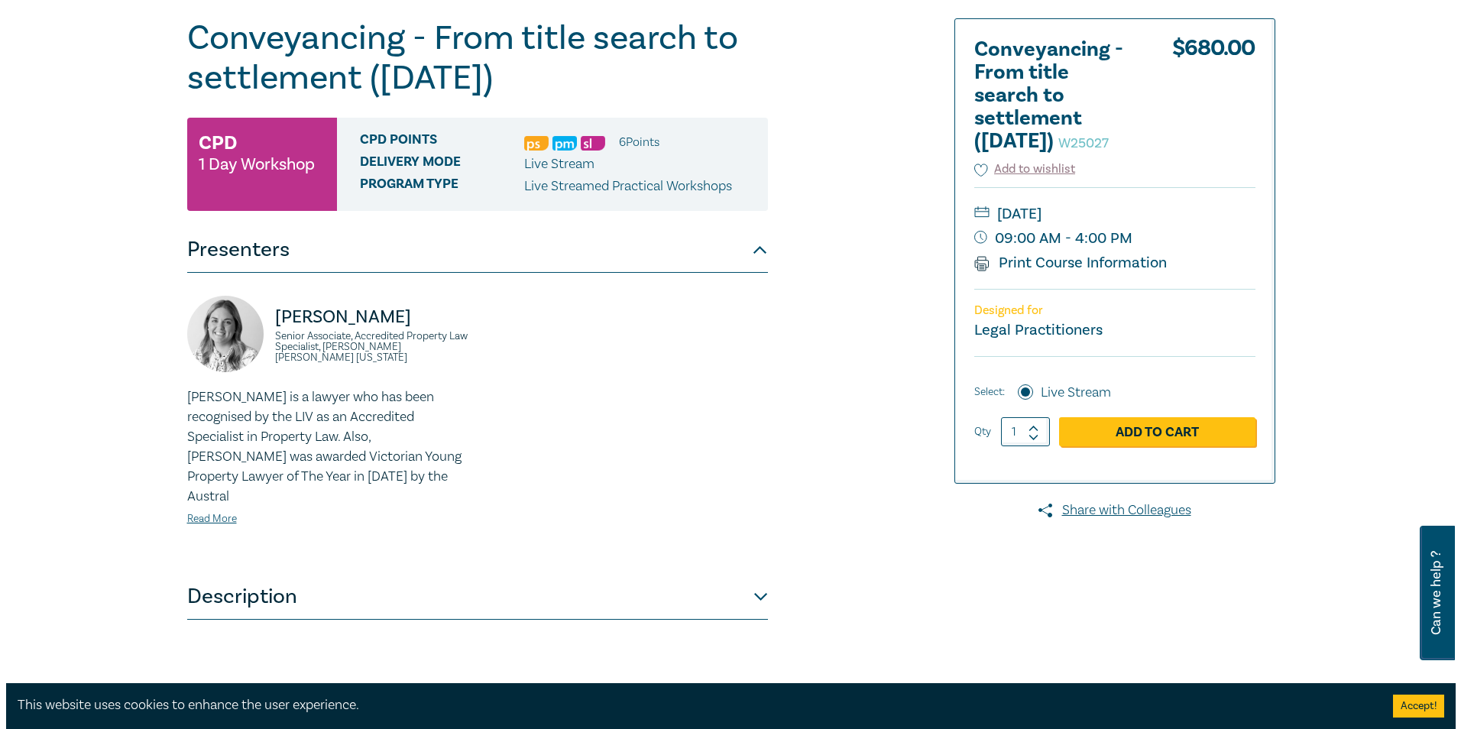
scroll to position [76, 0]
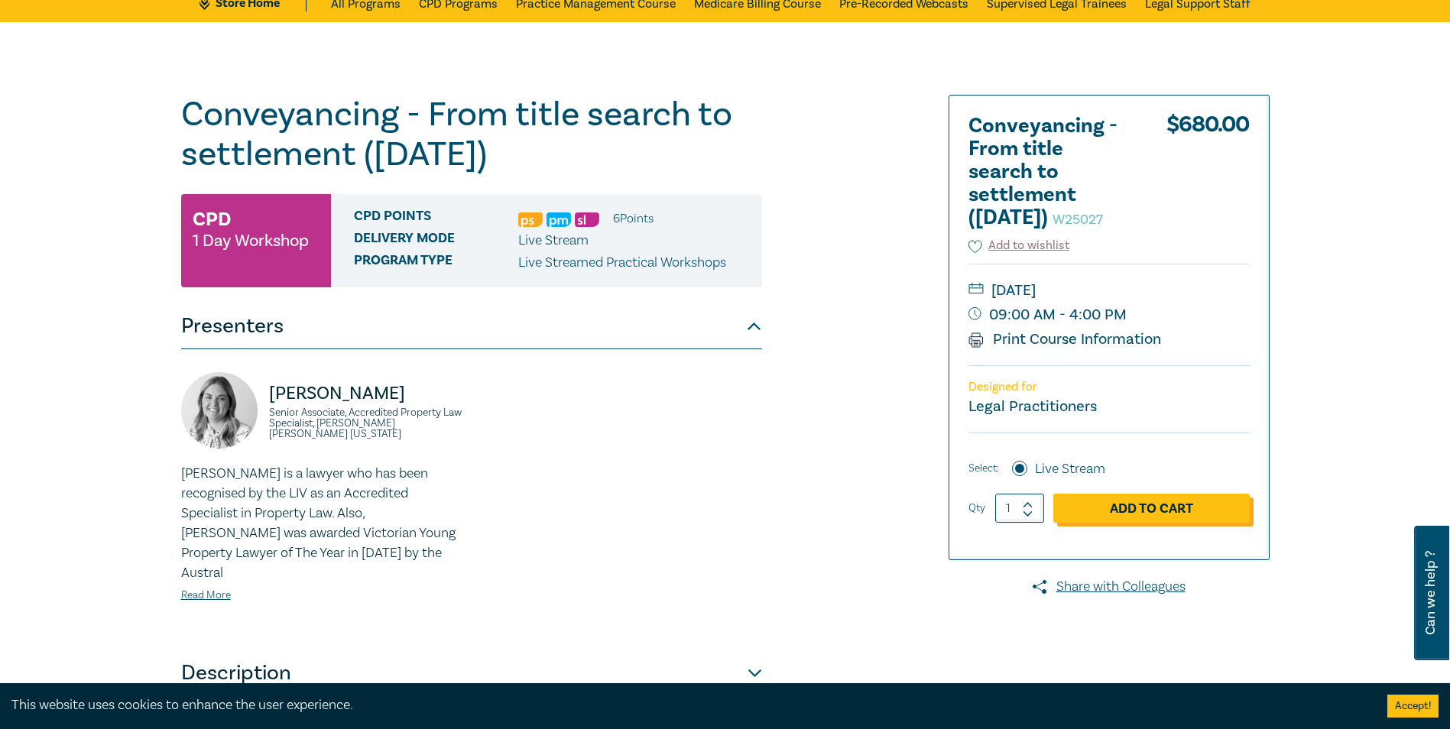
click at [1132, 523] on link "Add to Cart" at bounding box center [1151, 508] width 196 height 29
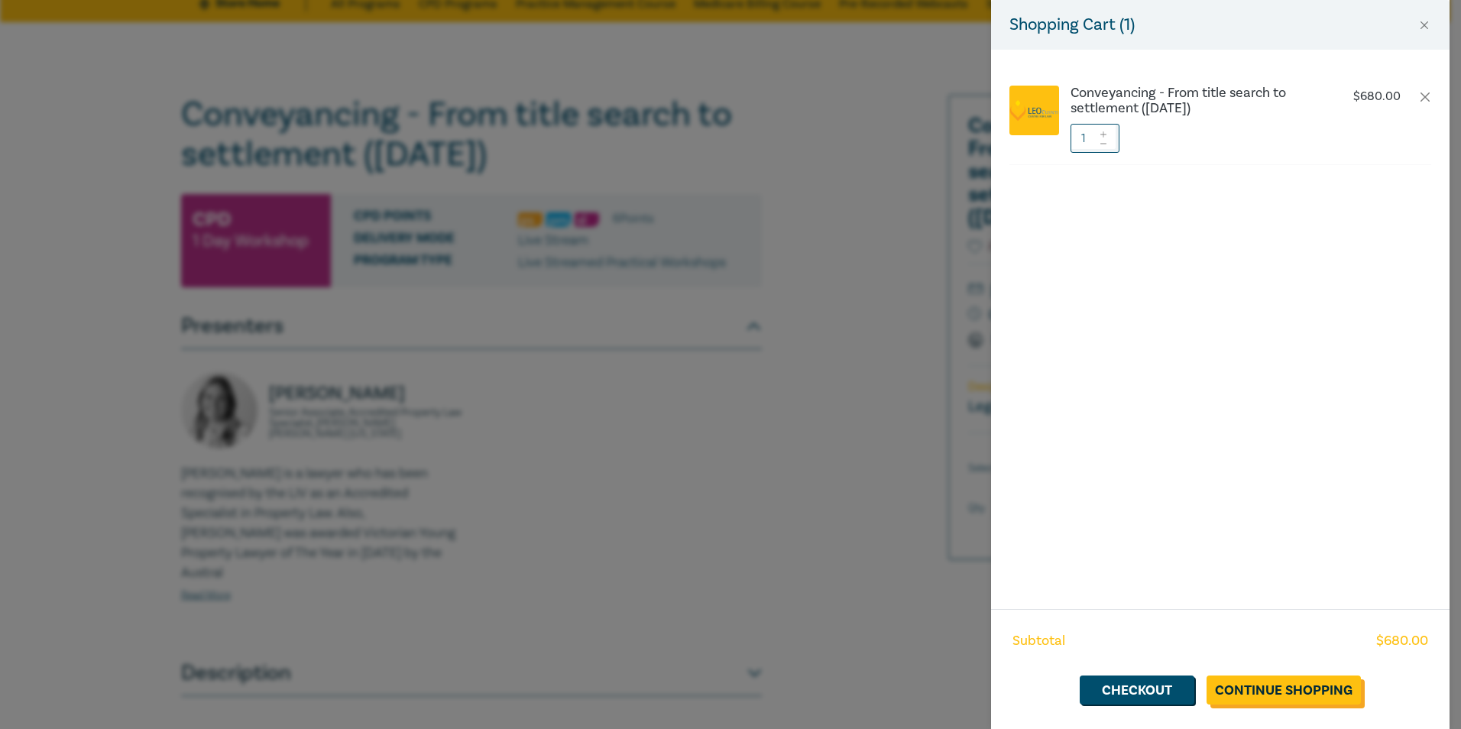
click at [1302, 693] on link "Continue Shopping" at bounding box center [1284, 690] width 154 height 29
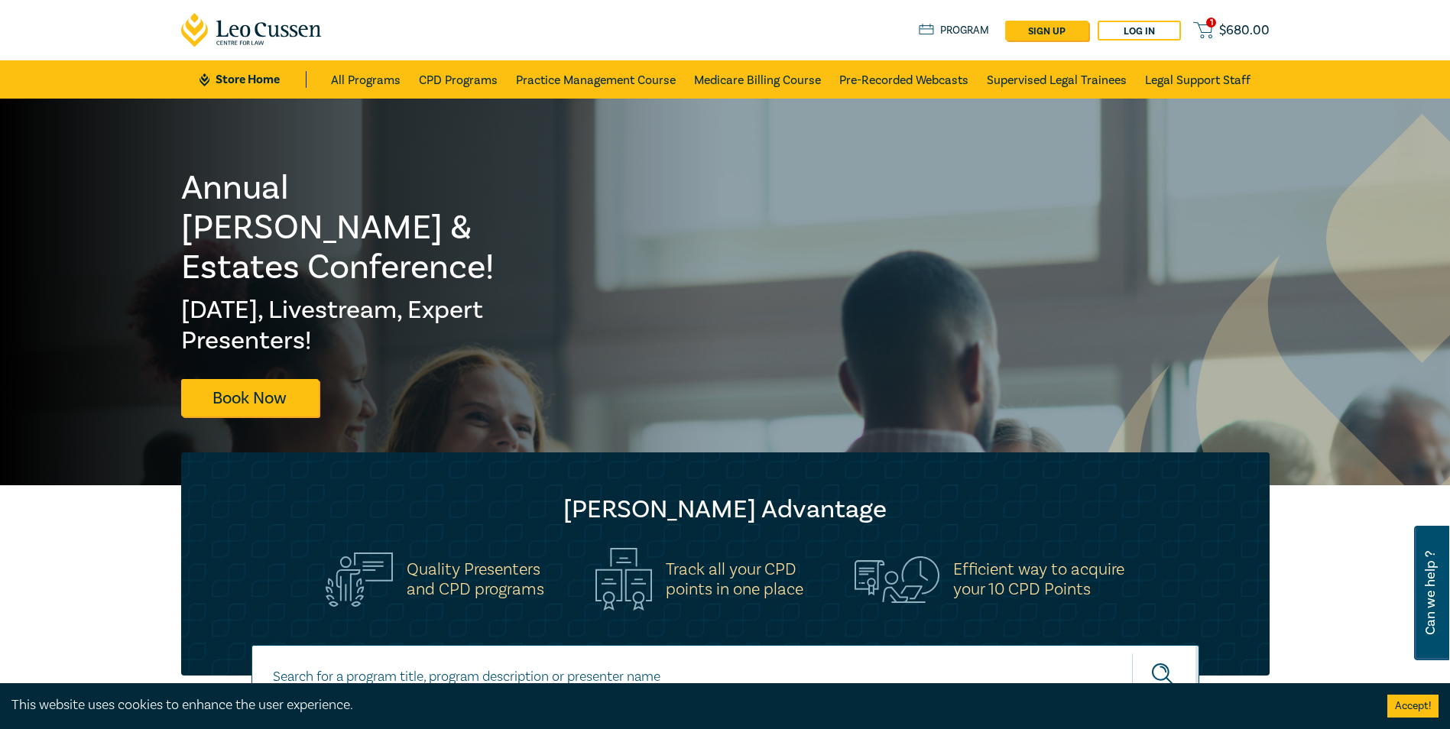
click at [1208, 28] on icon at bounding box center [1202, 30] width 19 height 19
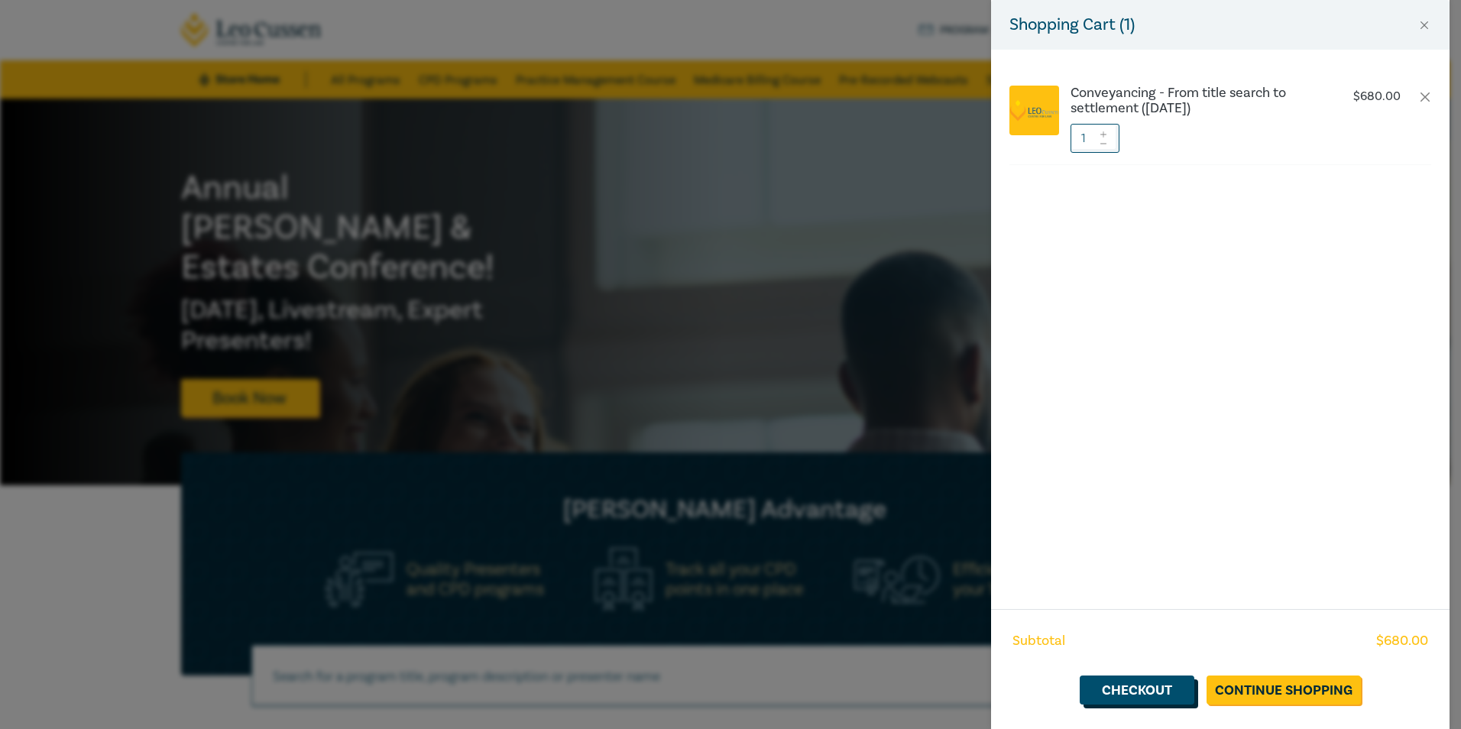
click at [1145, 701] on link "Checkout" at bounding box center [1137, 690] width 115 height 29
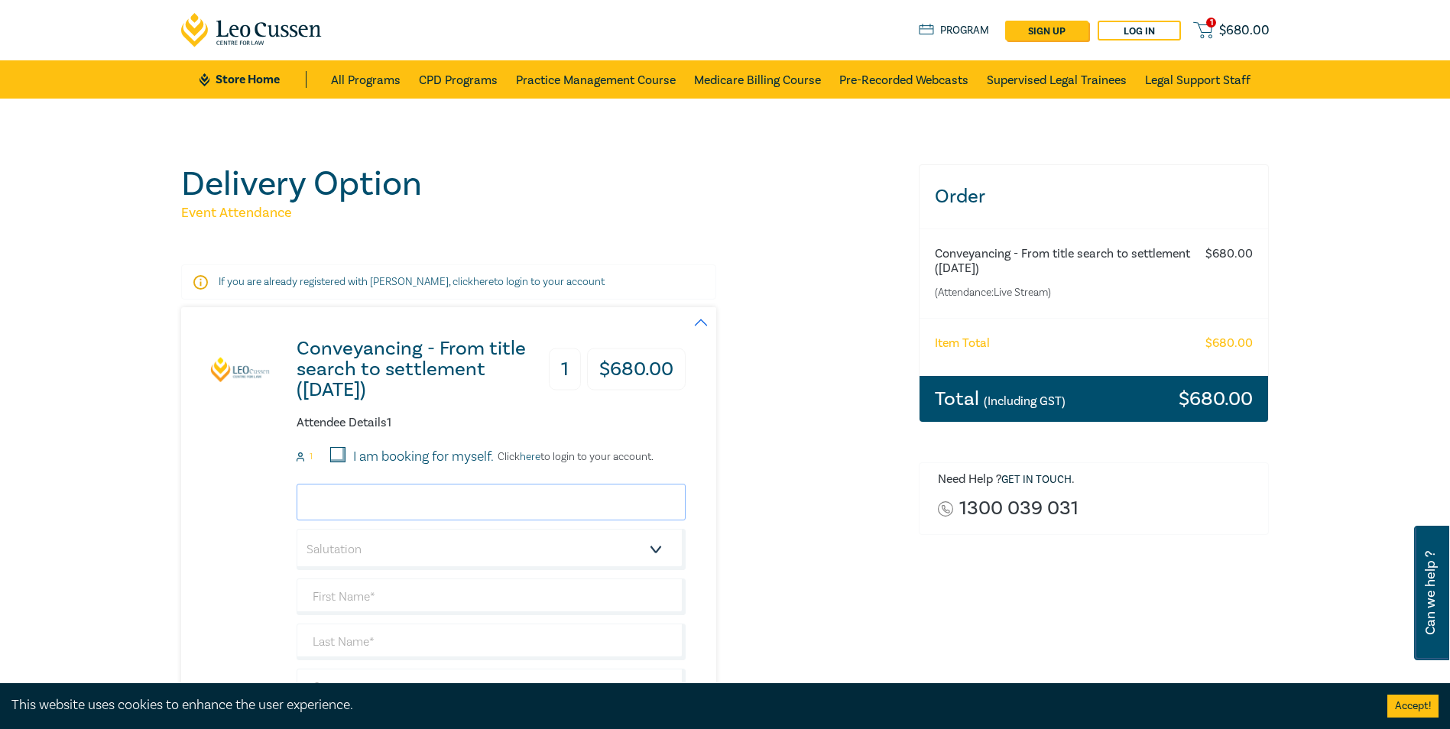
click at [410, 495] on input "email" at bounding box center [491, 502] width 389 height 37
type input "loren@sharrockpitman.com.au"
type input "Loren"
type input "Stojcevski"
type input "[PERSON_NAME] [PERSON_NAME] LEGAL"
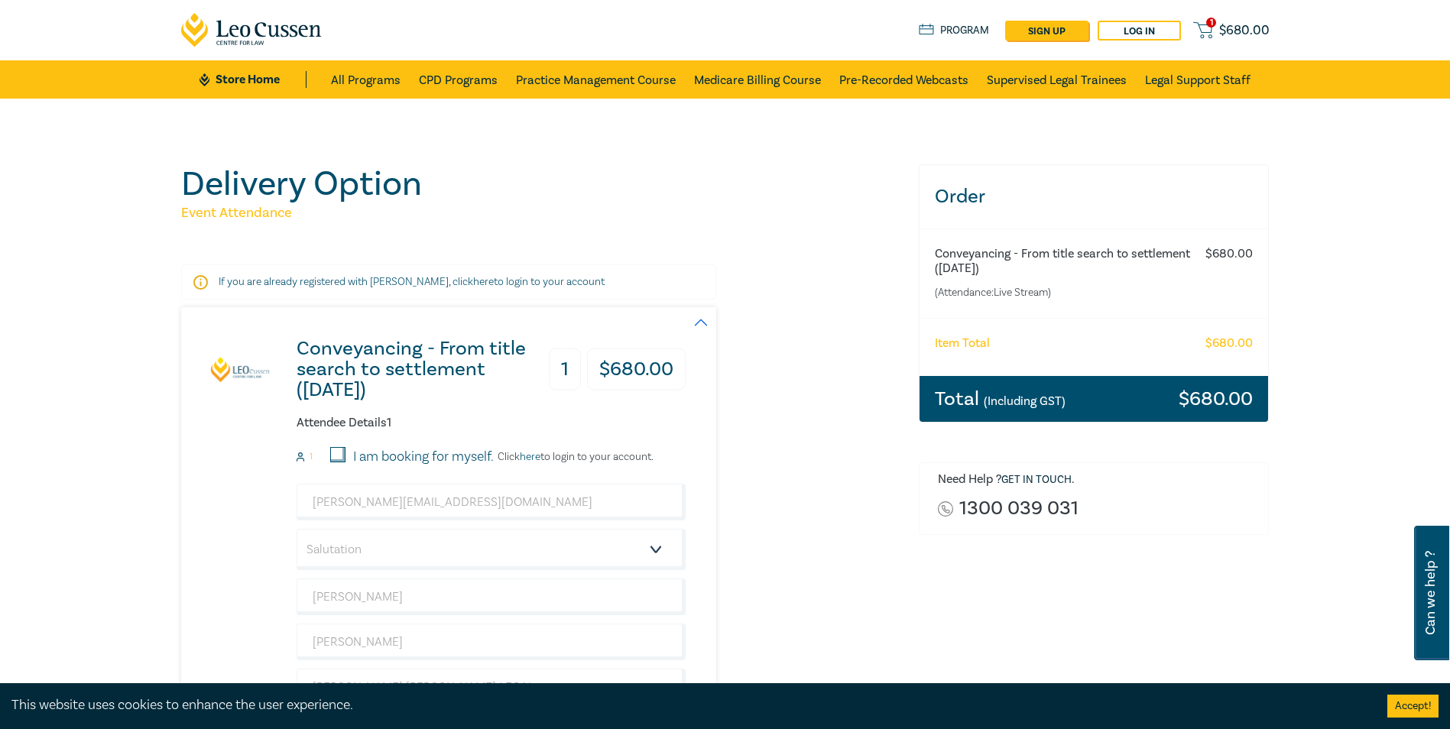
click at [764, 530] on div "Conveyancing - From title search to settlement (August 2025) 1 $ 680.00 Attende…" at bounding box center [540, 569] width 719 height 524
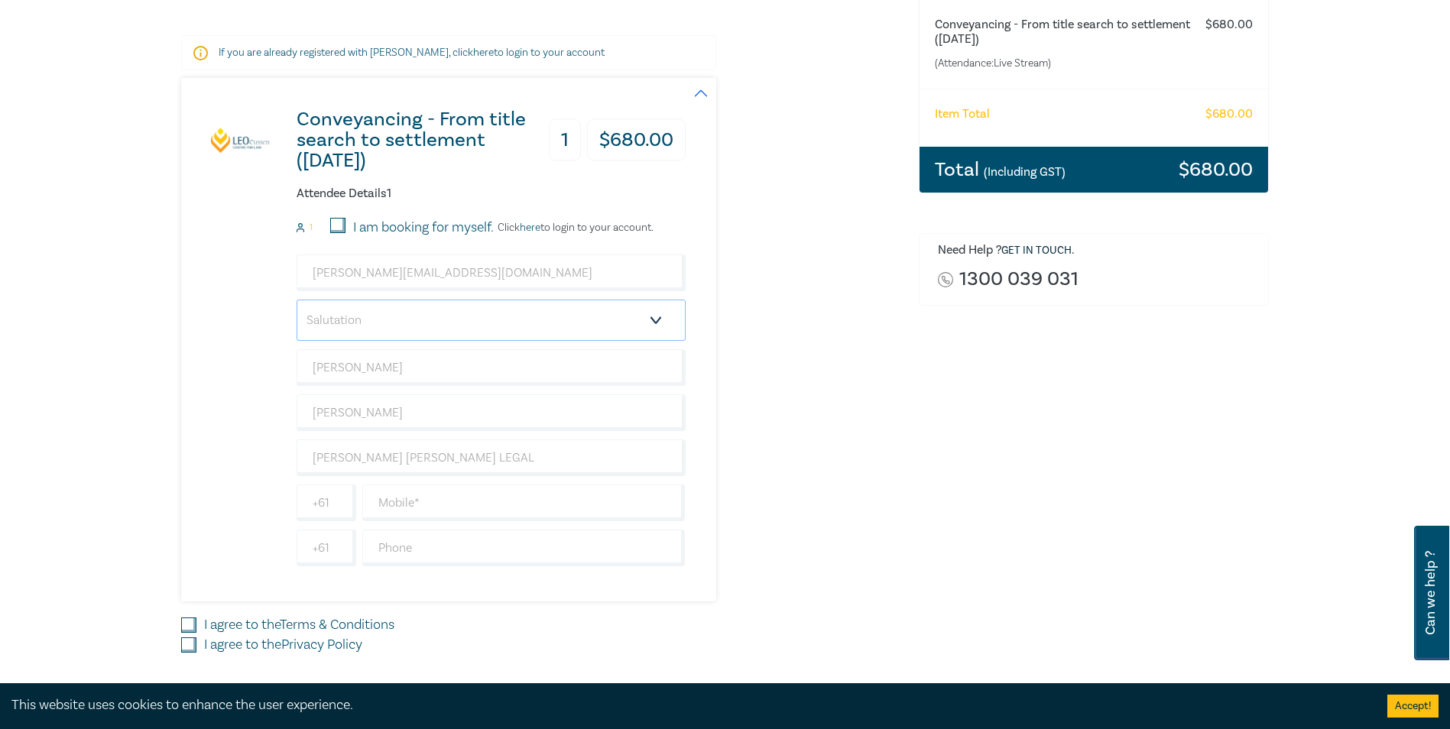
click at [657, 316] on select "Salutation Mr. Mrs. Ms. Miss Dr. Prof. Other" at bounding box center [491, 320] width 389 height 41
select select "Miss"
click at [297, 300] on select "Salutation Mr. Mrs. Ms. Miss Dr. Prof. Other" at bounding box center [491, 320] width 389 height 41
click at [395, 512] on input "text" at bounding box center [523, 503] width 323 height 37
type input "0434648946"
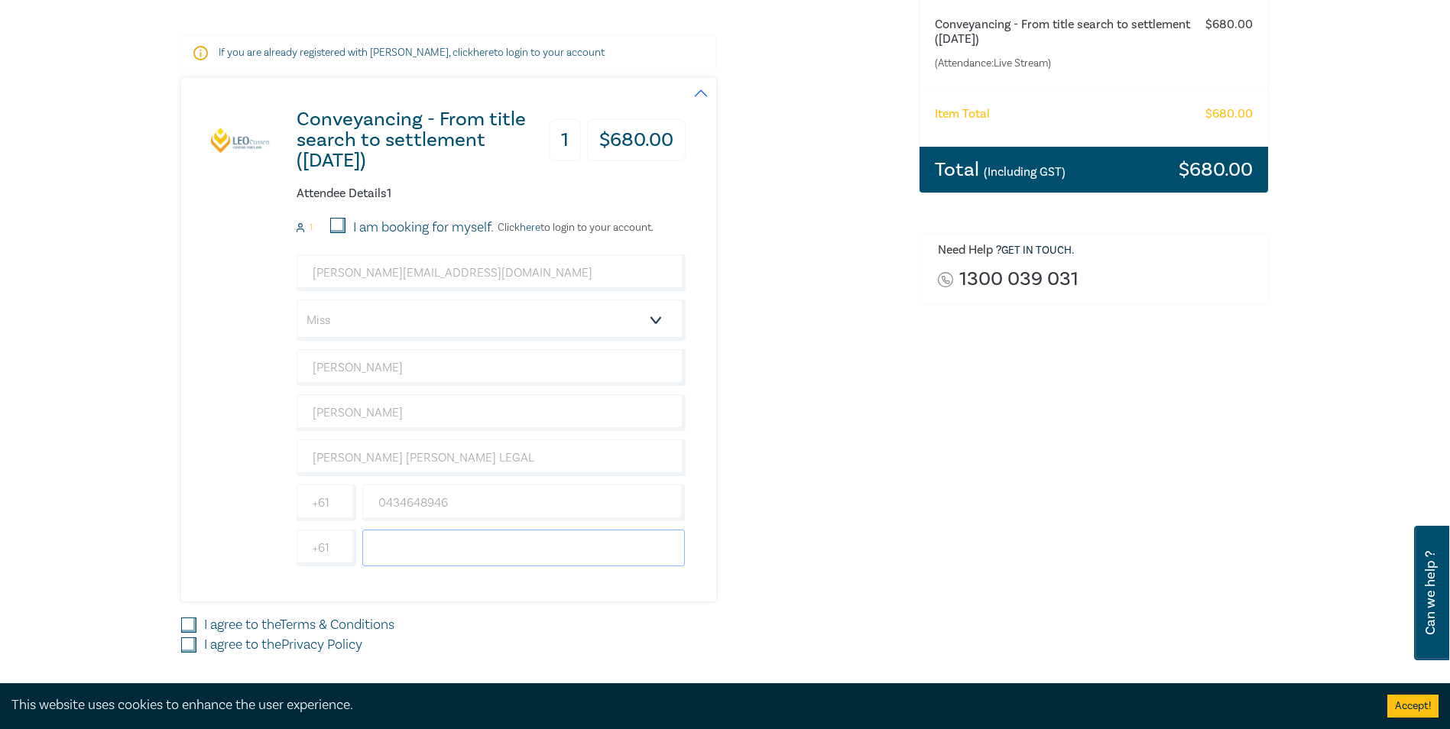
click at [479, 551] on input "text" at bounding box center [523, 548] width 323 height 37
click at [878, 540] on div "Conveyancing - From title search to settlement (August 2025) 1 $ 680.00 Attende…" at bounding box center [540, 340] width 719 height 524
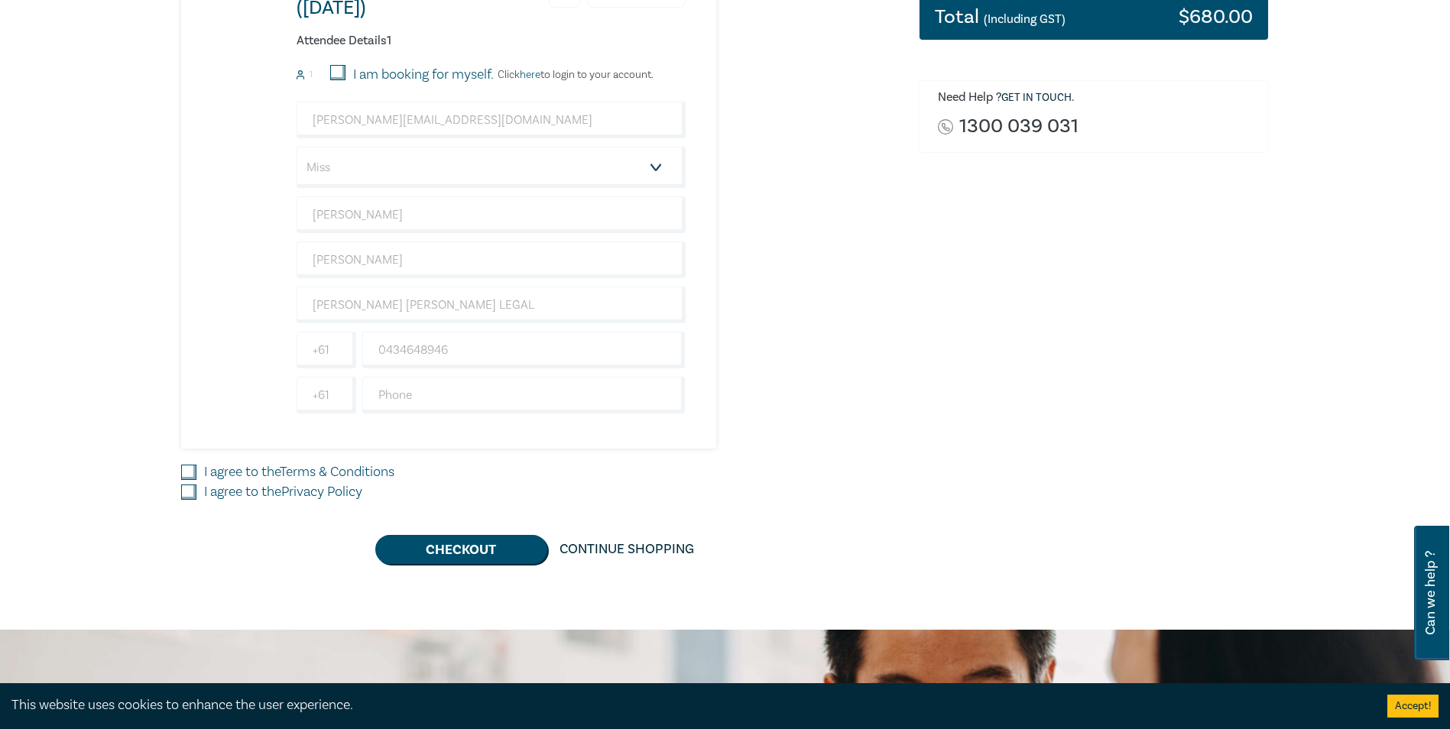
click at [179, 469] on div "Delivery Option Event Attendance If you are already registered with Leo Cussen,…" at bounding box center [541, 173] width 738 height 782
click at [187, 473] on input "I agree to the Terms & Conditions" at bounding box center [188, 472] width 15 height 15
checkbox input "true"
click at [188, 495] on input "I agree to the Privacy Policy" at bounding box center [188, 492] width 15 height 15
checkbox input "true"
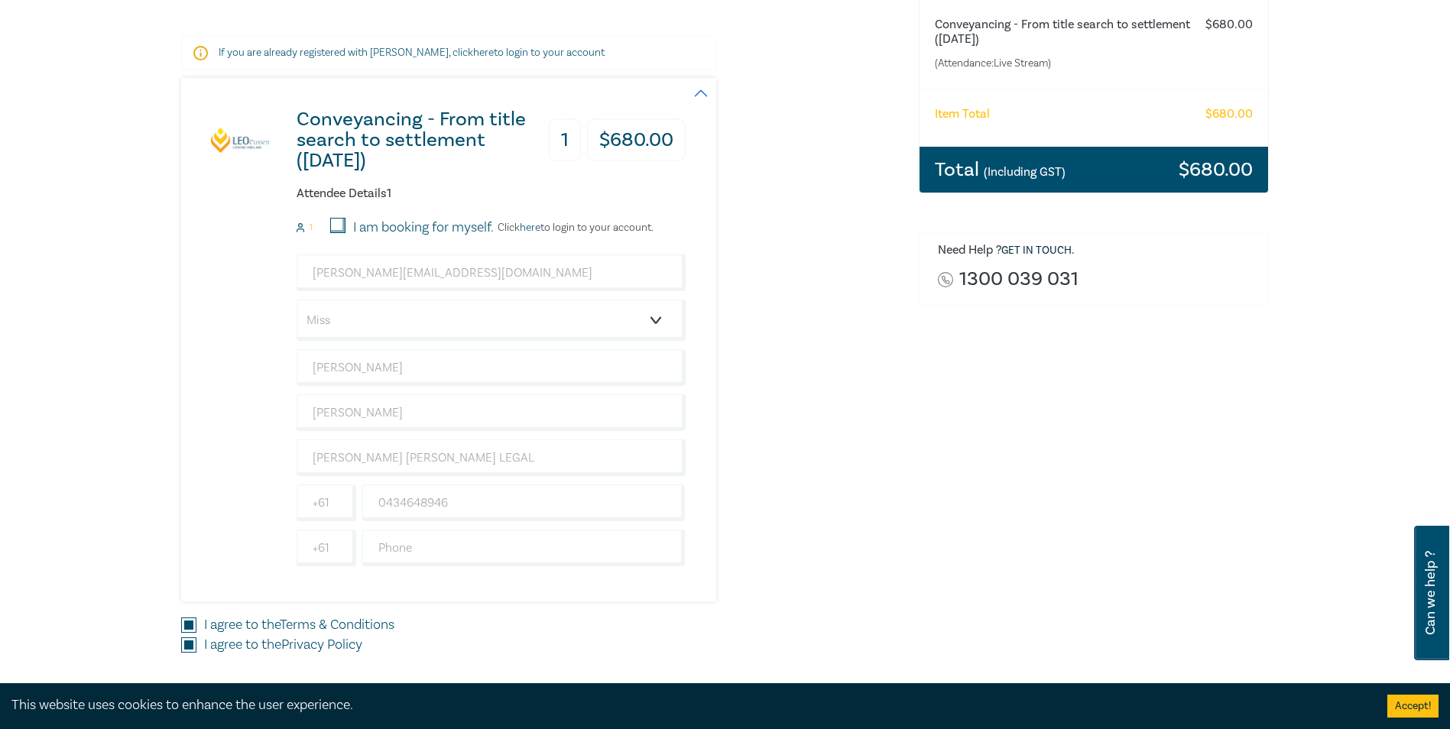
scroll to position [459, 0]
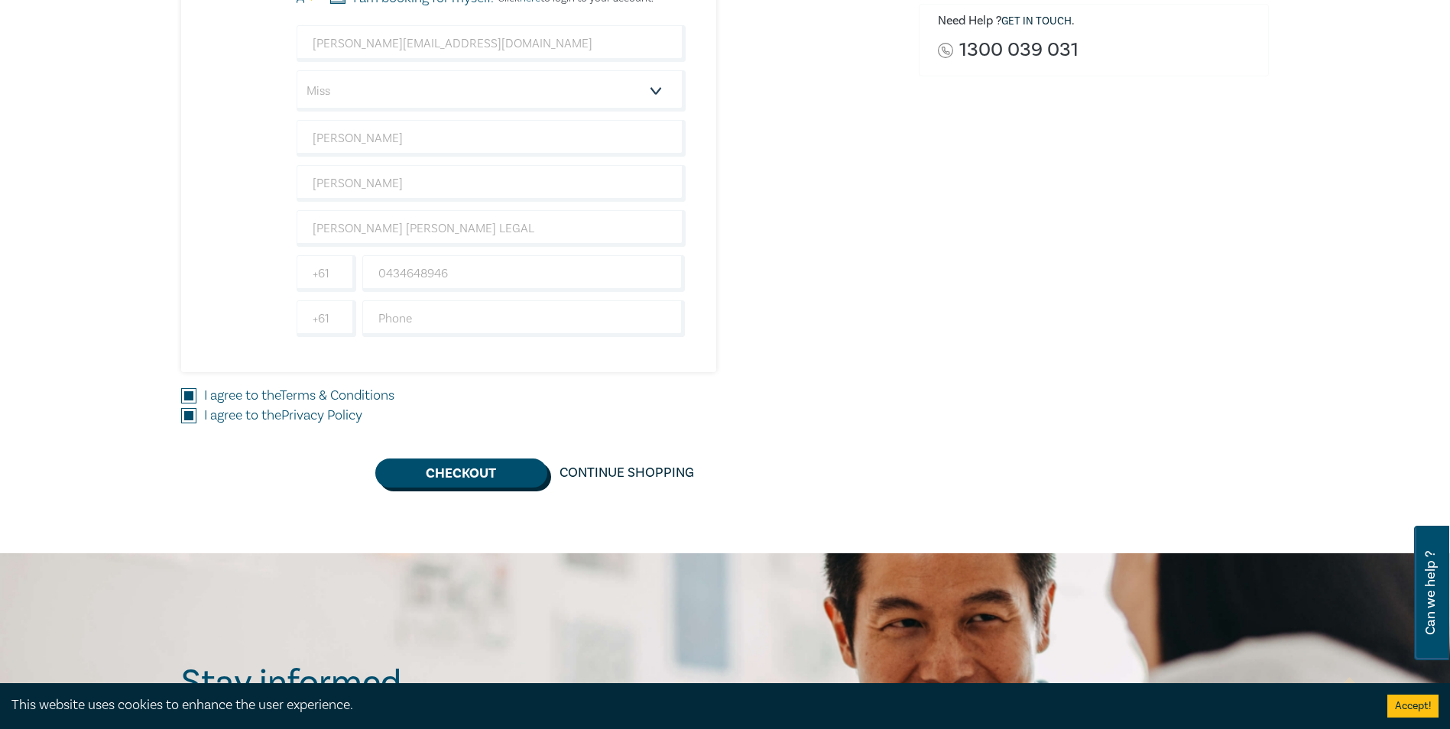
click at [459, 469] on button "Checkout" at bounding box center [461, 473] width 172 height 29
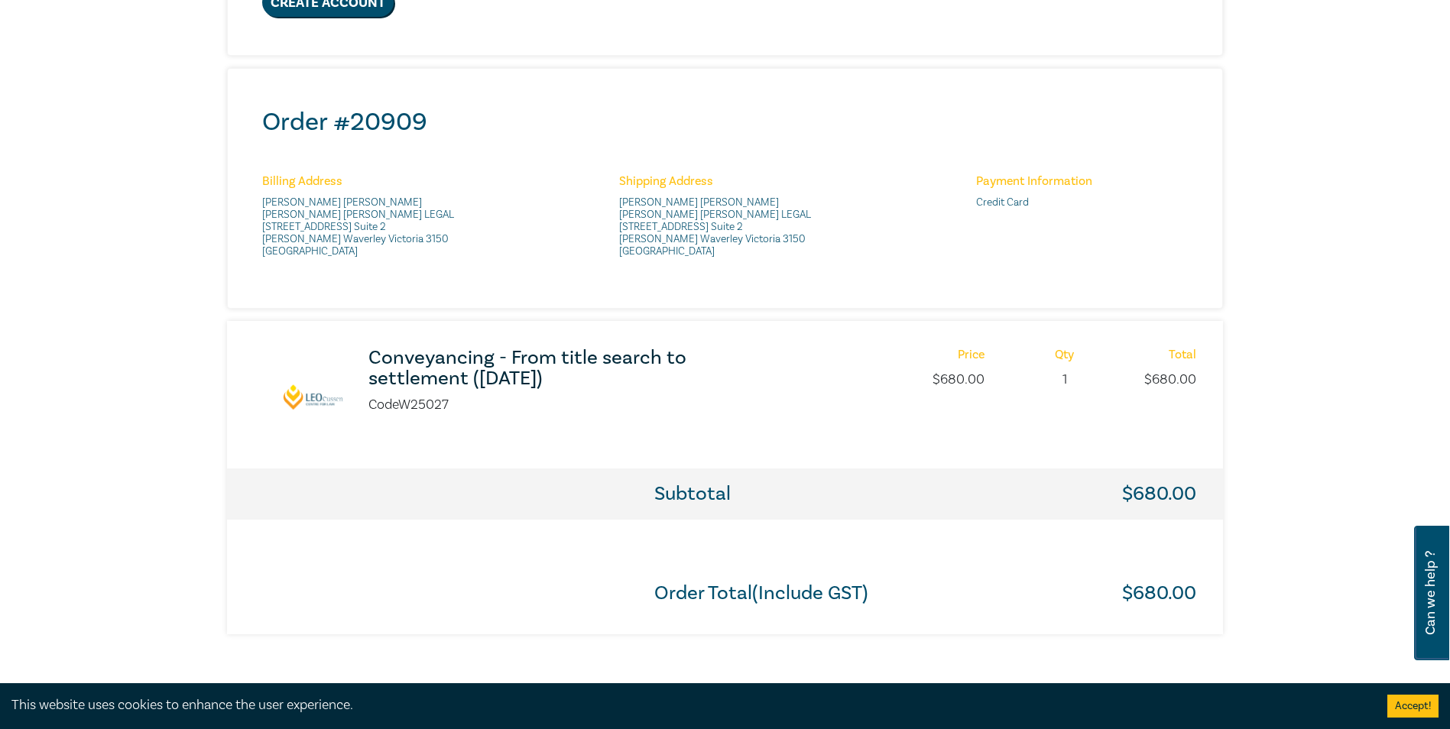
scroll to position [517, 0]
